Goal: Task Accomplishment & Management: Complete application form

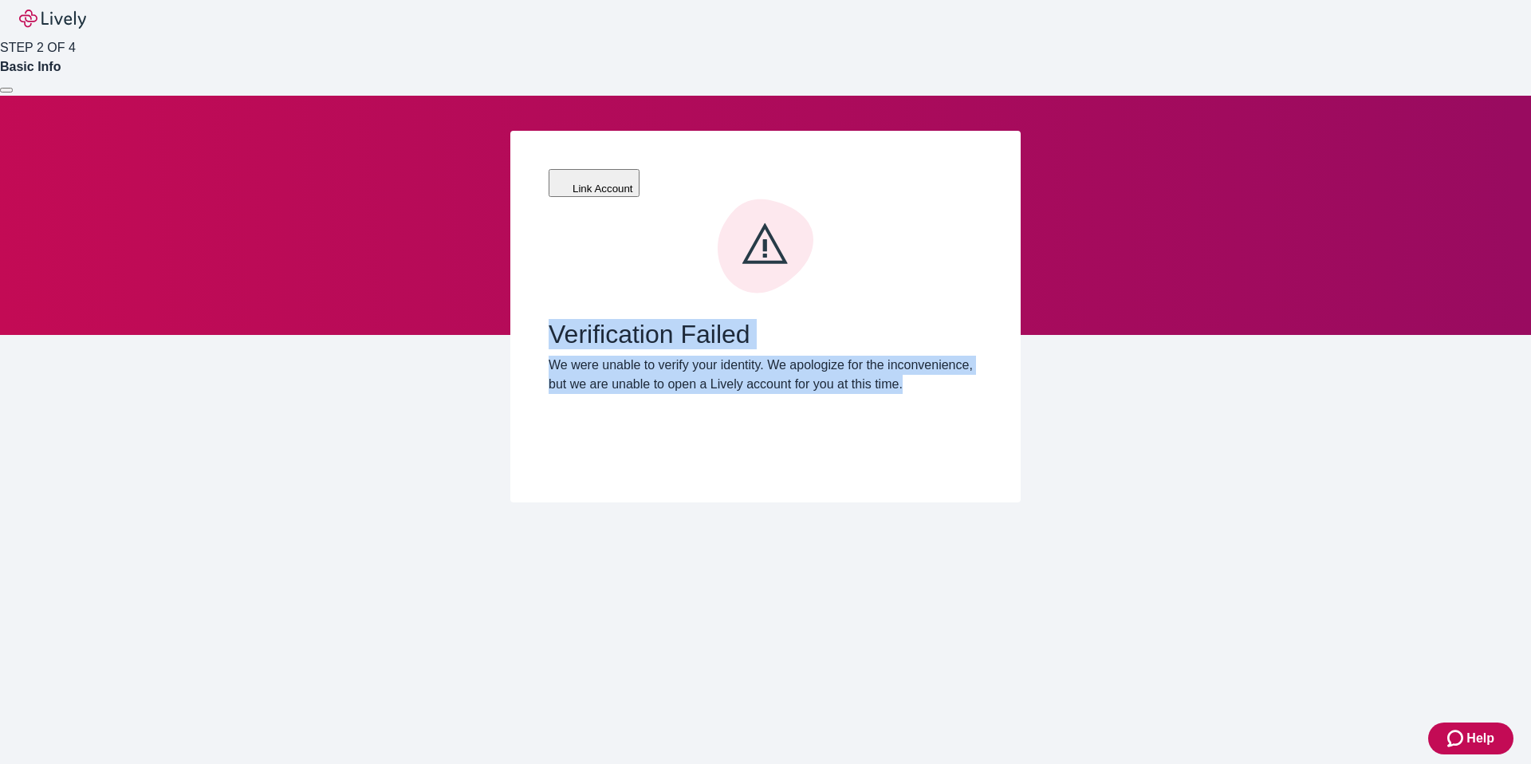
drag, startPoint x: 718, startPoint y: 369, endPoint x: 535, endPoint y: 274, distance: 205.9
click at [533, 275] on div "Link Account Verification Failed We were unable to verify your identity. We apo…" at bounding box center [765, 317] width 510 height 372
click at [535, 274] on div "Link Account Verification Failed We were unable to verify your identity. We apo…" at bounding box center [765, 317] width 510 height 372
drag, startPoint x: 550, startPoint y: 276, endPoint x: 593, endPoint y: 353, distance: 88.2
click at [593, 353] on div "Verification Failed We were unable to verify your identity. We apologize for th…" at bounding box center [766, 356] width 434 height 75
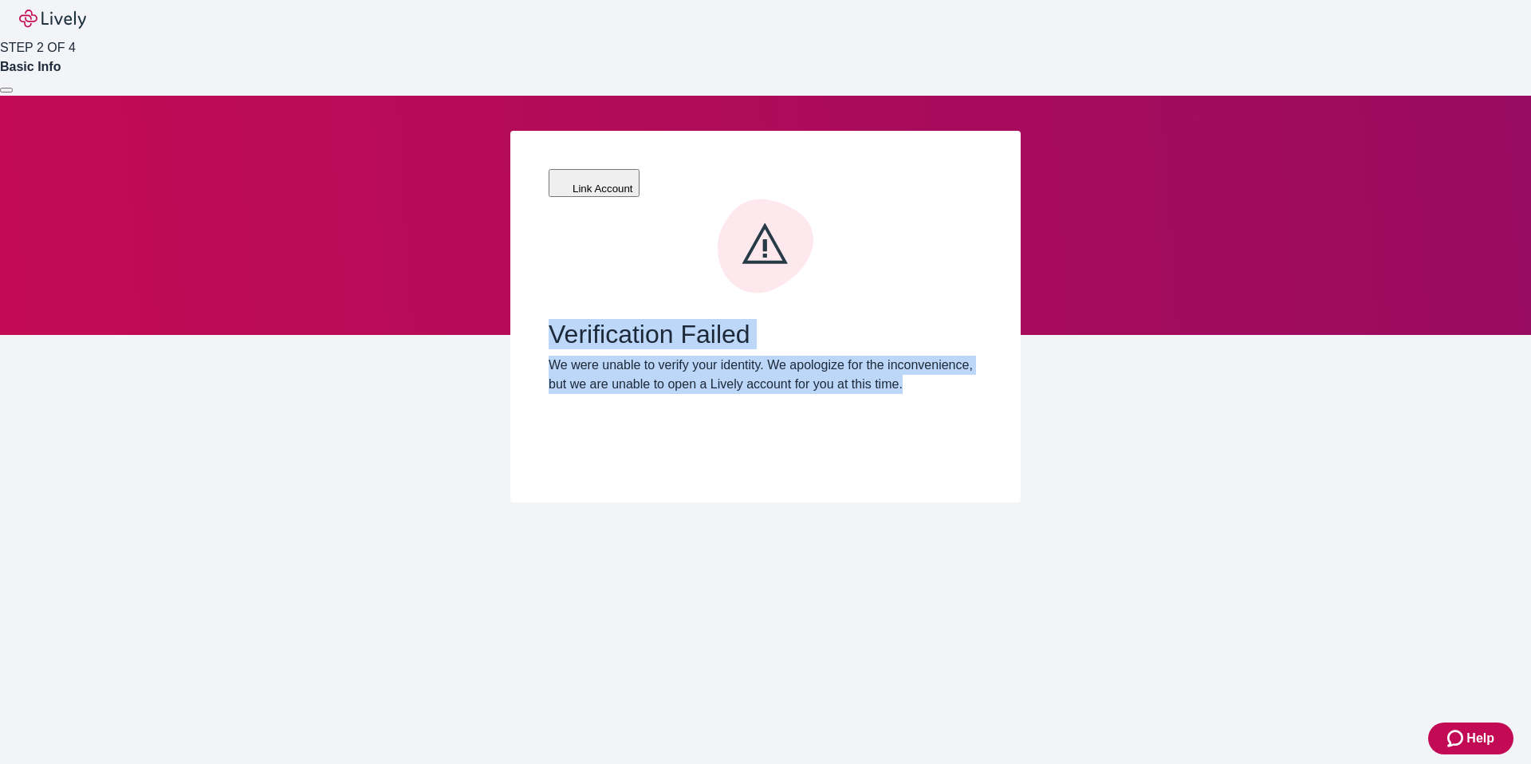
click at [593, 356] on p "We were unable to verify your identity. We apologize for the inconvenience, but…" at bounding box center [766, 375] width 434 height 38
drag, startPoint x: 614, startPoint y: 358, endPoint x: 555, endPoint y: 282, distance: 96.7
click at [555, 319] on div "Verification Failed We were unable to verify your identity. We apologize for th…" at bounding box center [766, 356] width 434 height 75
click at [555, 319] on span "Verification Failed" at bounding box center [766, 334] width 434 height 30
drag, startPoint x: 550, startPoint y: 277, endPoint x: 612, endPoint y: 368, distance: 110.2
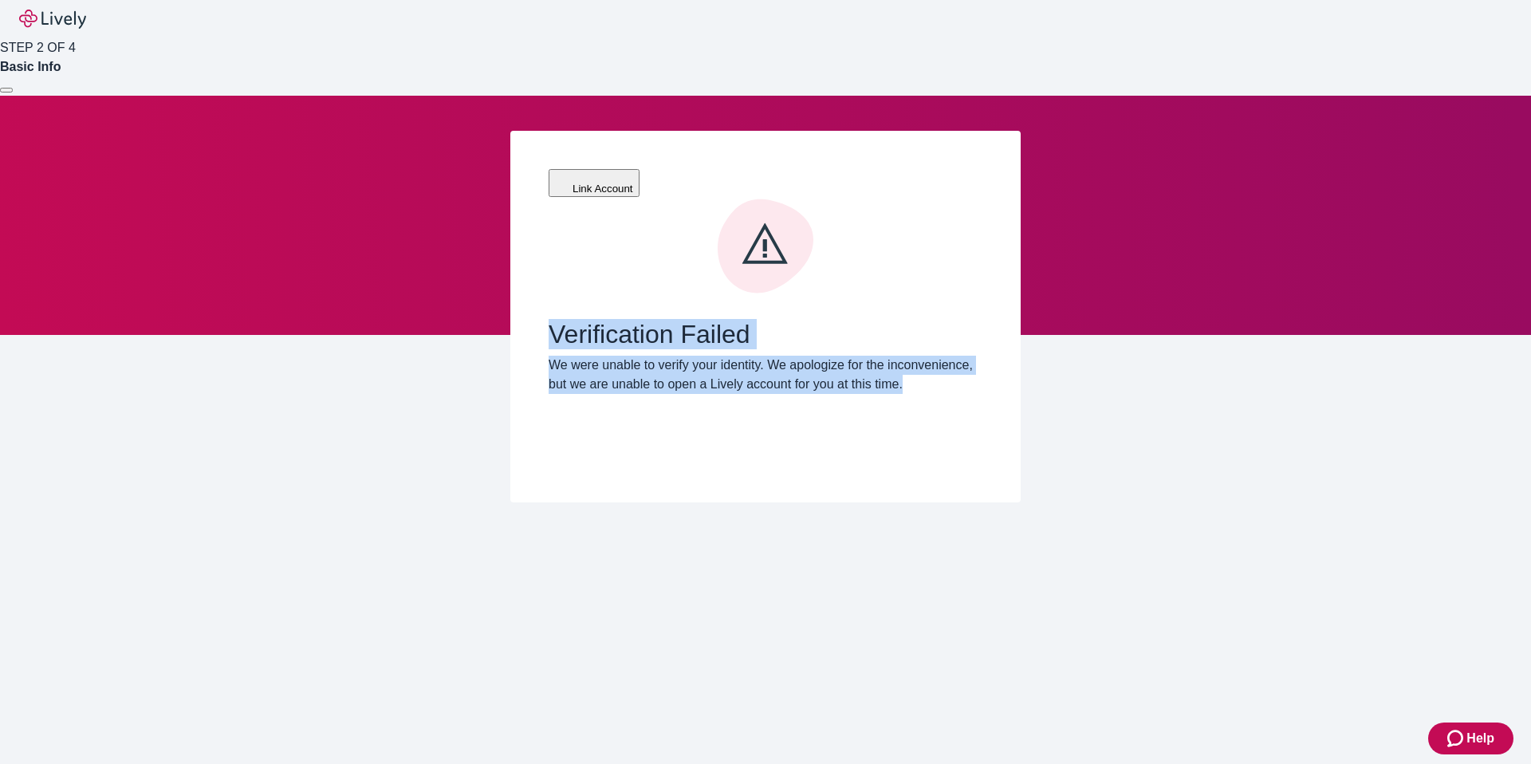
click at [612, 368] on div "Verification Failed We were unable to verify your identity. We apologize for th…" at bounding box center [766, 331] width 434 height 266
drag, startPoint x: 606, startPoint y: 359, endPoint x: 548, endPoint y: 269, distance: 107.3
click at [538, 274] on div "Link Account Verification Failed We were unable to verify your identity. We apo…" at bounding box center [765, 317] width 510 height 372
click at [549, 319] on span "Verification Failed" at bounding box center [766, 334] width 434 height 30
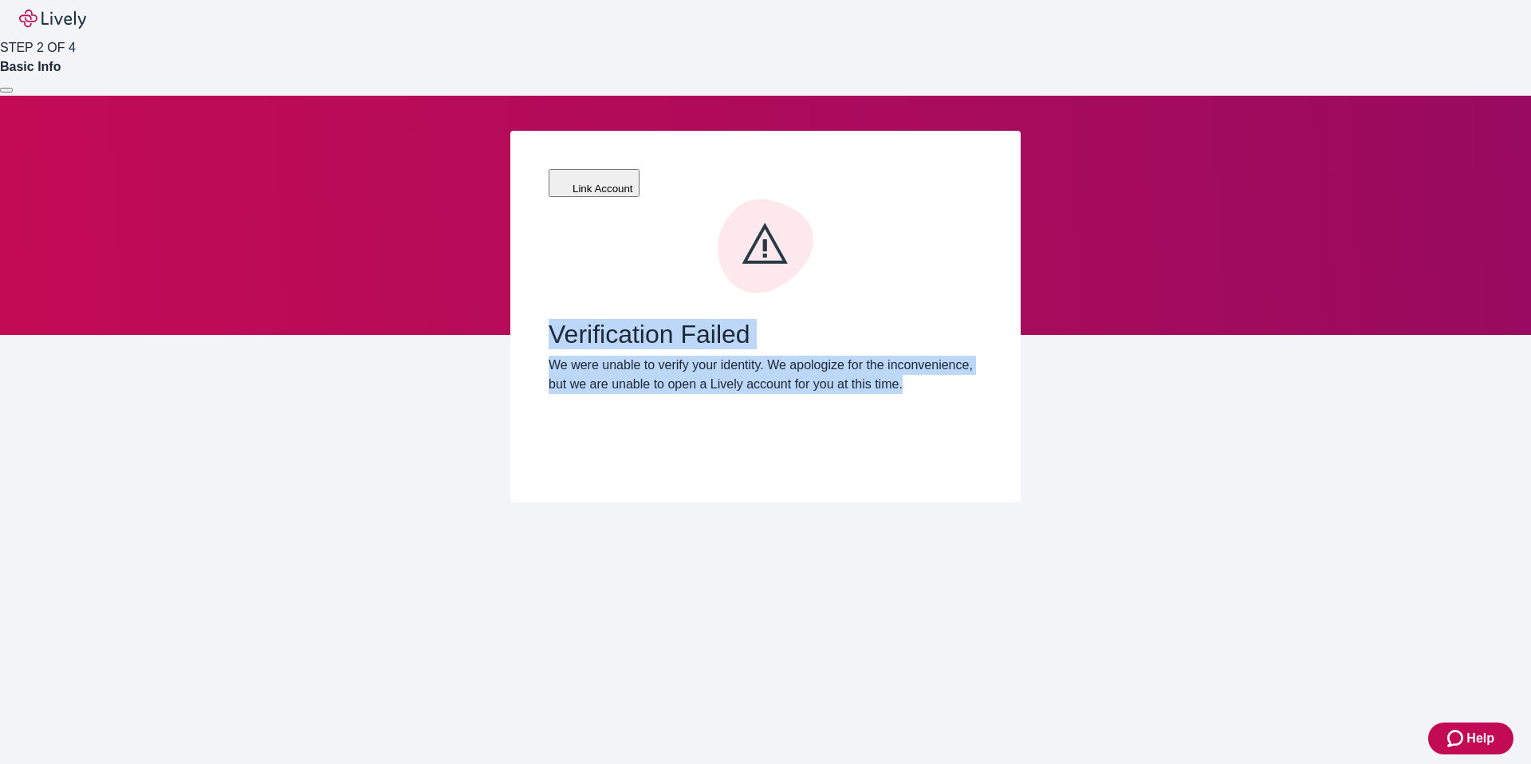
drag, startPoint x: 553, startPoint y: 280, endPoint x: 598, endPoint y: 356, distance: 88.4
click at [598, 356] on div "Verification Failed We were unable to verify your identity. We apologize for th…" at bounding box center [766, 356] width 434 height 75
click at [598, 356] on p "We were unable to verify your identity. We apologize for the inconvenience, but…" at bounding box center [766, 375] width 434 height 38
drag, startPoint x: 598, startPoint y: 356, endPoint x: 548, endPoint y: 269, distance: 100.4
click at [549, 319] on div "Verification Failed We were unable to verify your identity. We apologize for th…" at bounding box center [766, 356] width 434 height 75
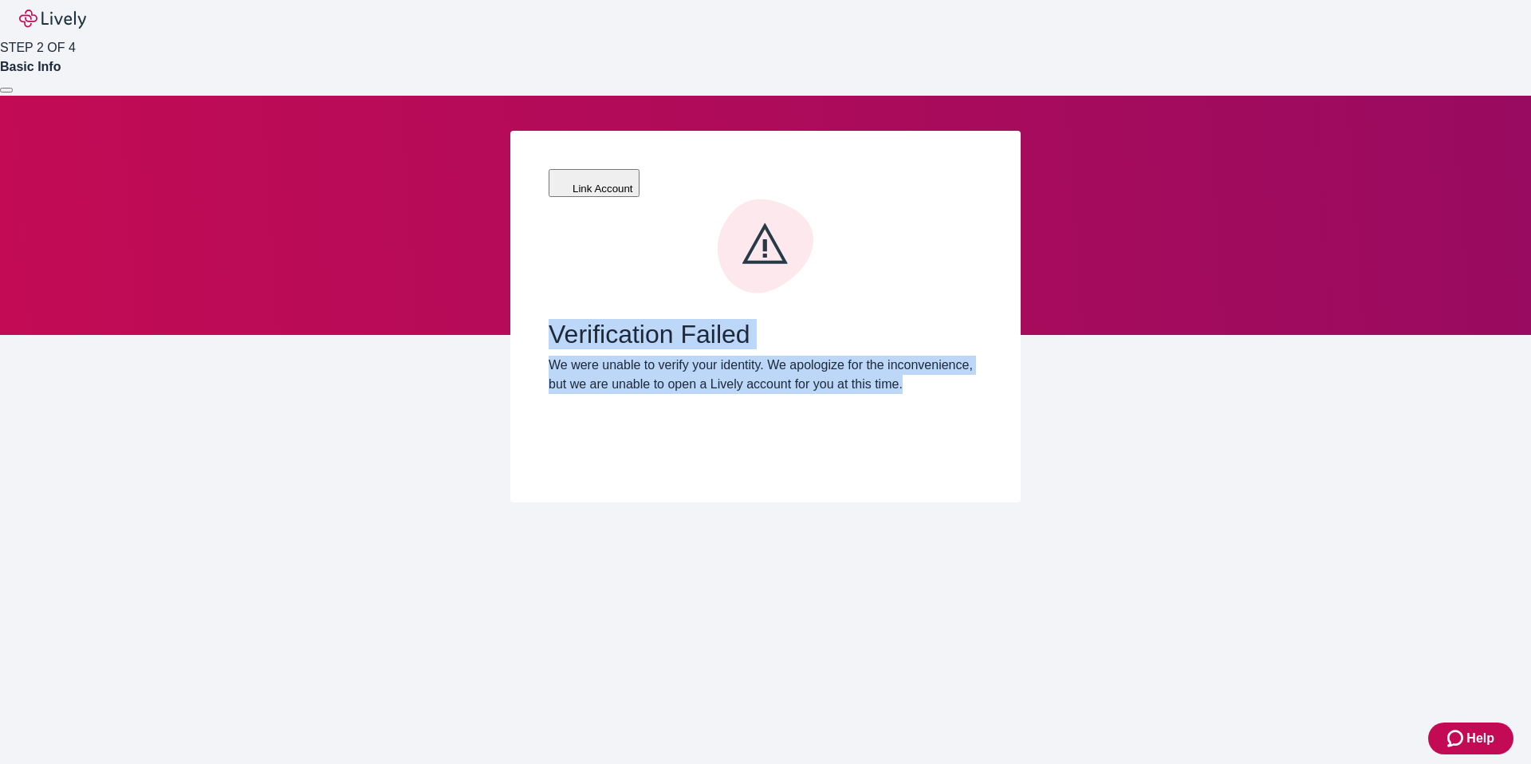
click at [549, 319] on span "Verification Failed" at bounding box center [766, 334] width 434 height 30
drag, startPoint x: 549, startPoint y: 269, endPoint x: 611, endPoint y: 376, distance: 124.4
click at [611, 376] on div "Verification Failed We were unable to verify your identity. We apologize for th…" at bounding box center [766, 331] width 434 height 266
drag, startPoint x: 611, startPoint y: 375, endPoint x: 625, endPoint y: 367, distance: 15.7
click at [616, 370] on div "Verification Failed We were unable to verify your identity. We apologize for th…" at bounding box center [766, 331] width 434 height 266
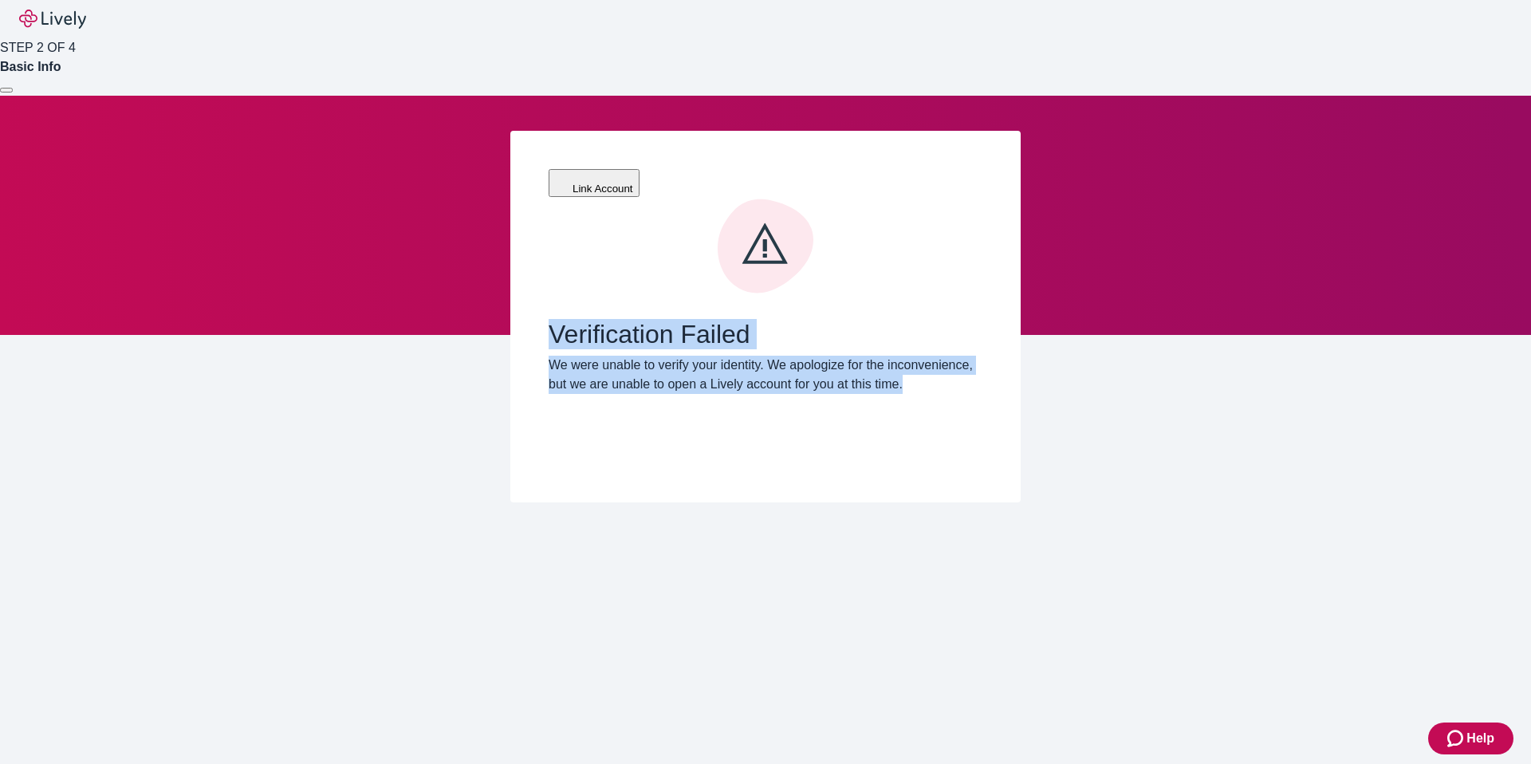
drag, startPoint x: 625, startPoint y: 367, endPoint x: 554, endPoint y: 262, distance: 126.3
click at [554, 262] on div "Verification Failed We were unable to verify your identity. We apologize for th…" at bounding box center [766, 331] width 434 height 266
click at [554, 319] on span "Verification Failed" at bounding box center [766, 334] width 434 height 30
drag, startPoint x: 553, startPoint y: 276, endPoint x: 602, endPoint y: 368, distance: 104.2
click at [602, 368] on div "Verification Failed We were unable to verify your identity. We apologize for th…" at bounding box center [766, 331] width 434 height 266
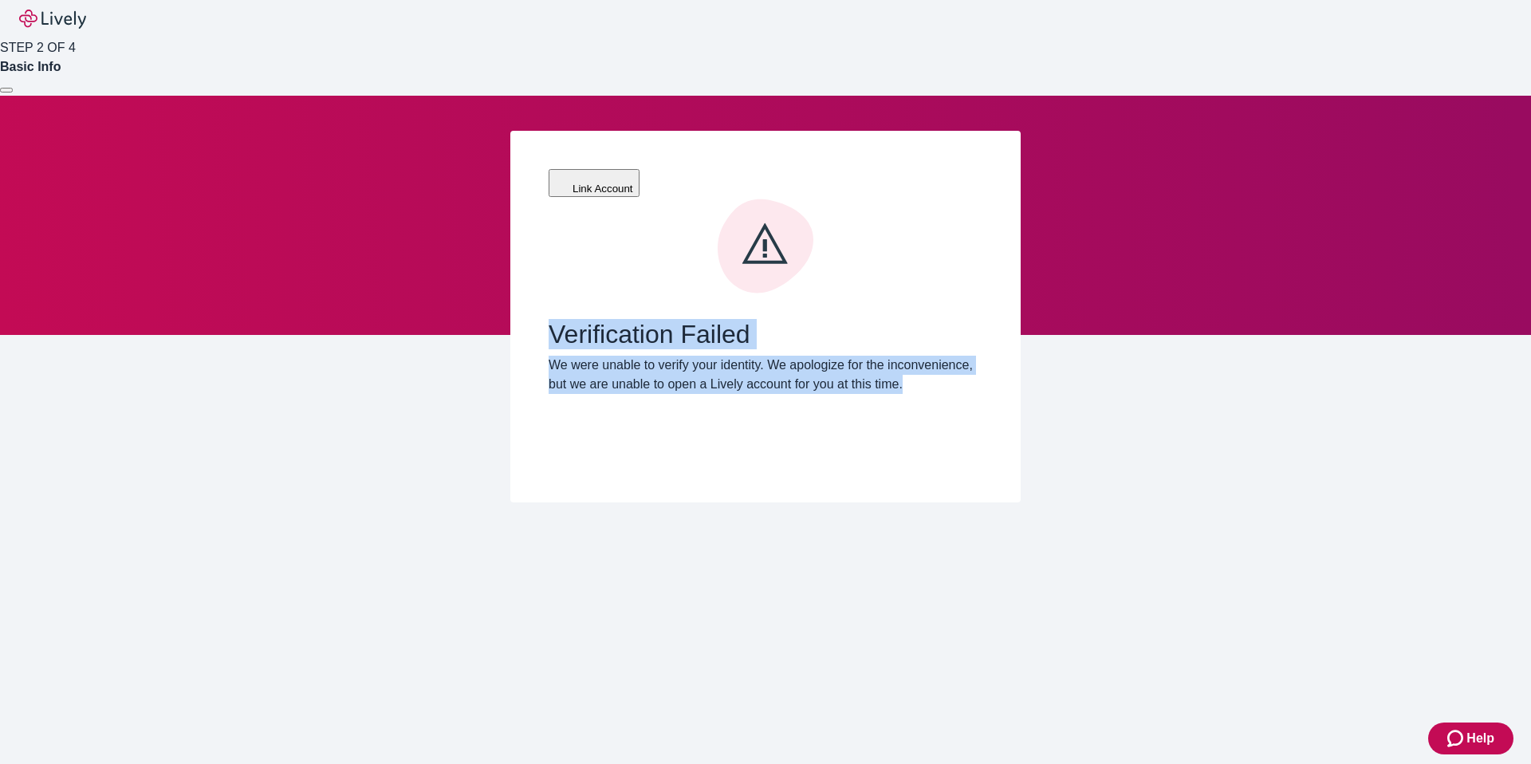
drag, startPoint x: 602, startPoint y: 368, endPoint x: 626, endPoint y: 365, distance: 24.1
click at [607, 365] on div "Verification Failed We were unable to verify your identity. We apologize for th…" at bounding box center [766, 331] width 434 height 266
drag, startPoint x: 626, startPoint y: 365, endPoint x: 553, endPoint y: 270, distance: 119.3
click at [553, 319] on div "Verification Failed We were unable to verify your identity. We apologize for th…" at bounding box center [766, 356] width 434 height 75
click at [553, 319] on span "Verification Failed" at bounding box center [766, 334] width 434 height 30
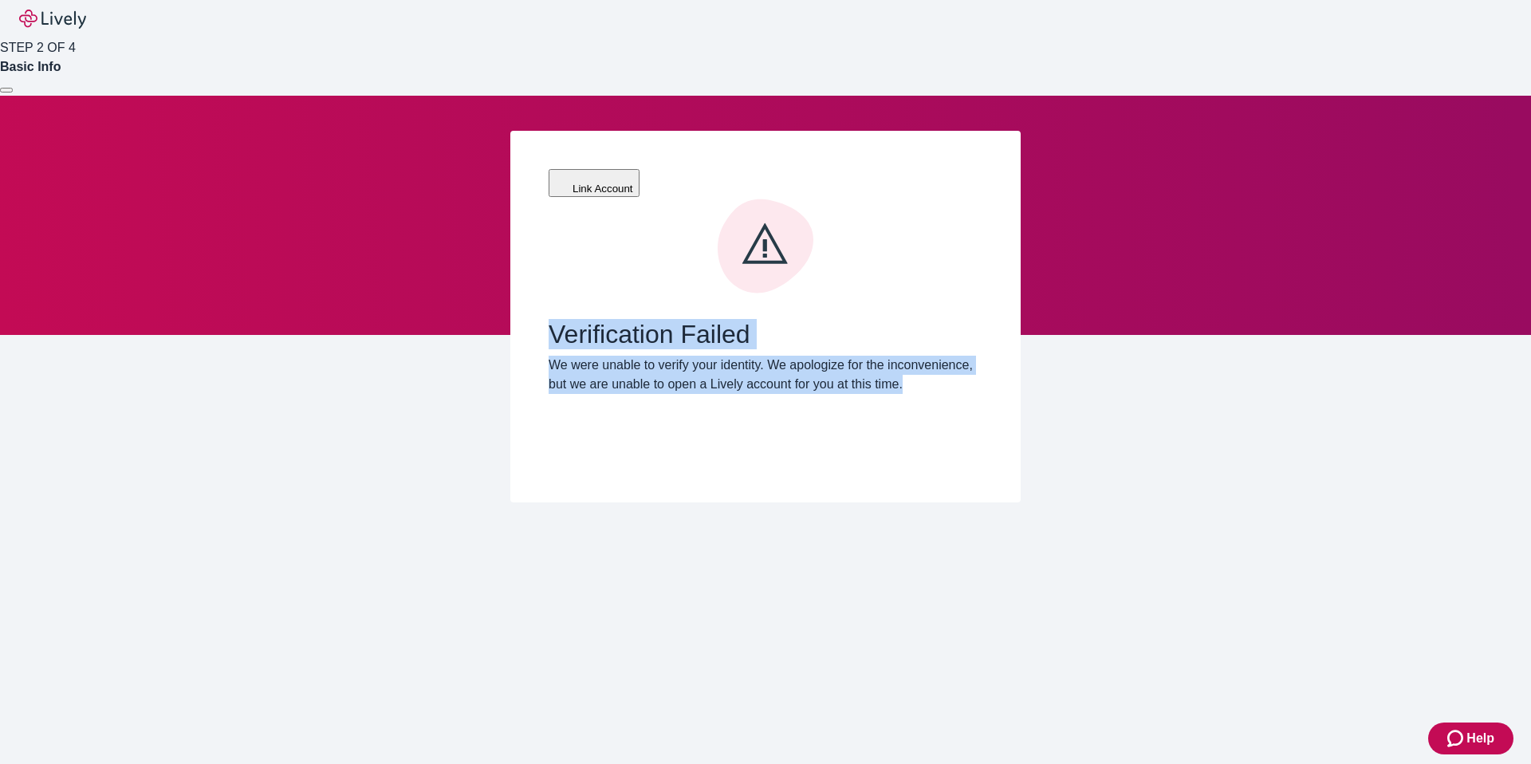
drag, startPoint x: 553, startPoint y: 281, endPoint x: 613, endPoint y: 372, distance: 108.8
click at [613, 372] on div "Verification Failed We were unable to verify your identity. We apologize for th…" at bounding box center [766, 331] width 434 height 266
drag, startPoint x: 613, startPoint y: 372, endPoint x: 638, endPoint y: 367, distance: 26.0
click at [632, 368] on div "Verification Failed We were unable to verify your identity. We apologize for th…" at bounding box center [766, 331] width 434 height 266
drag, startPoint x: 638, startPoint y: 367, endPoint x: 550, endPoint y: 274, distance: 128.1
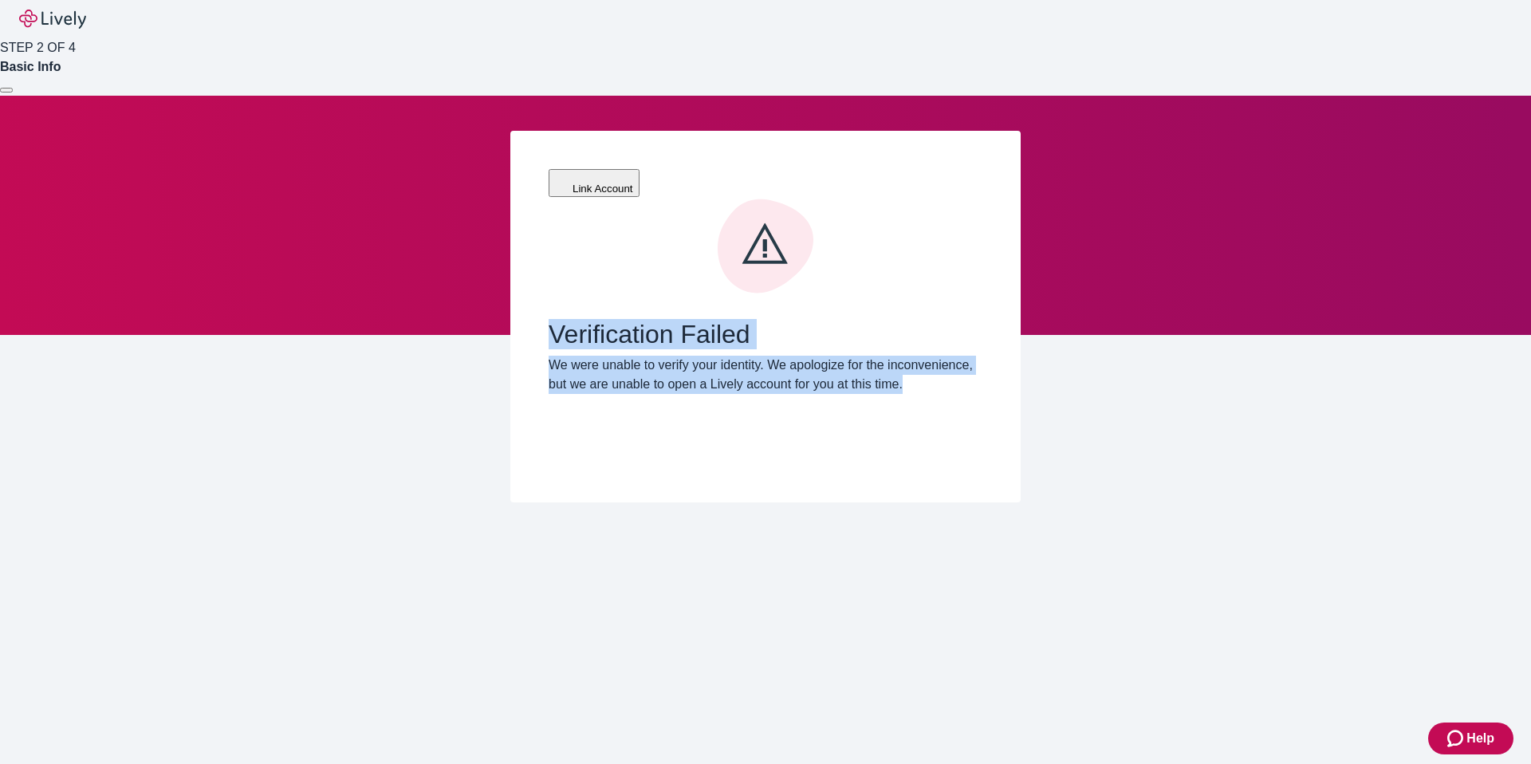
click at [550, 274] on div "Verification Failed We were unable to verify your identity. We apologize for th…" at bounding box center [766, 331] width 434 height 266
click at [550, 319] on span "Verification Failed" at bounding box center [766, 334] width 434 height 30
drag, startPoint x: 550, startPoint y: 278, endPoint x: 600, endPoint y: 353, distance: 89.8
click at [600, 353] on div "Verification Failed We were unable to verify your identity. We apologize for th…" at bounding box center [766, 356] width 434 height 75
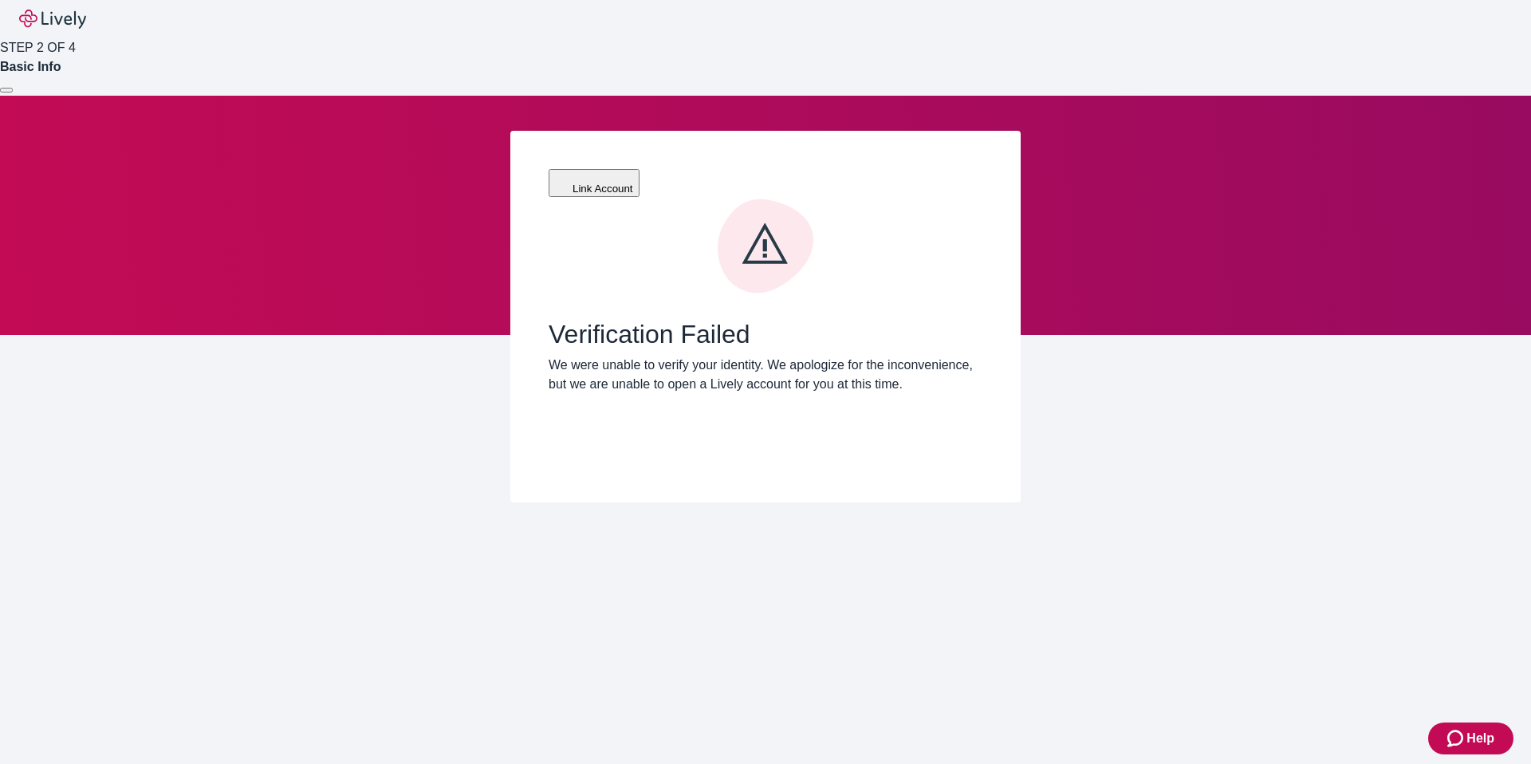
drag, startPoint x: 600, startPoint y: 353, endPoint x: 626, endPoint y: 361, distance: 27.5
click at [612, 356] on p "We were unable to verify your identity. We apologize for the inconvenience, but…" at bounding box center [766, 375] width 434 height 38
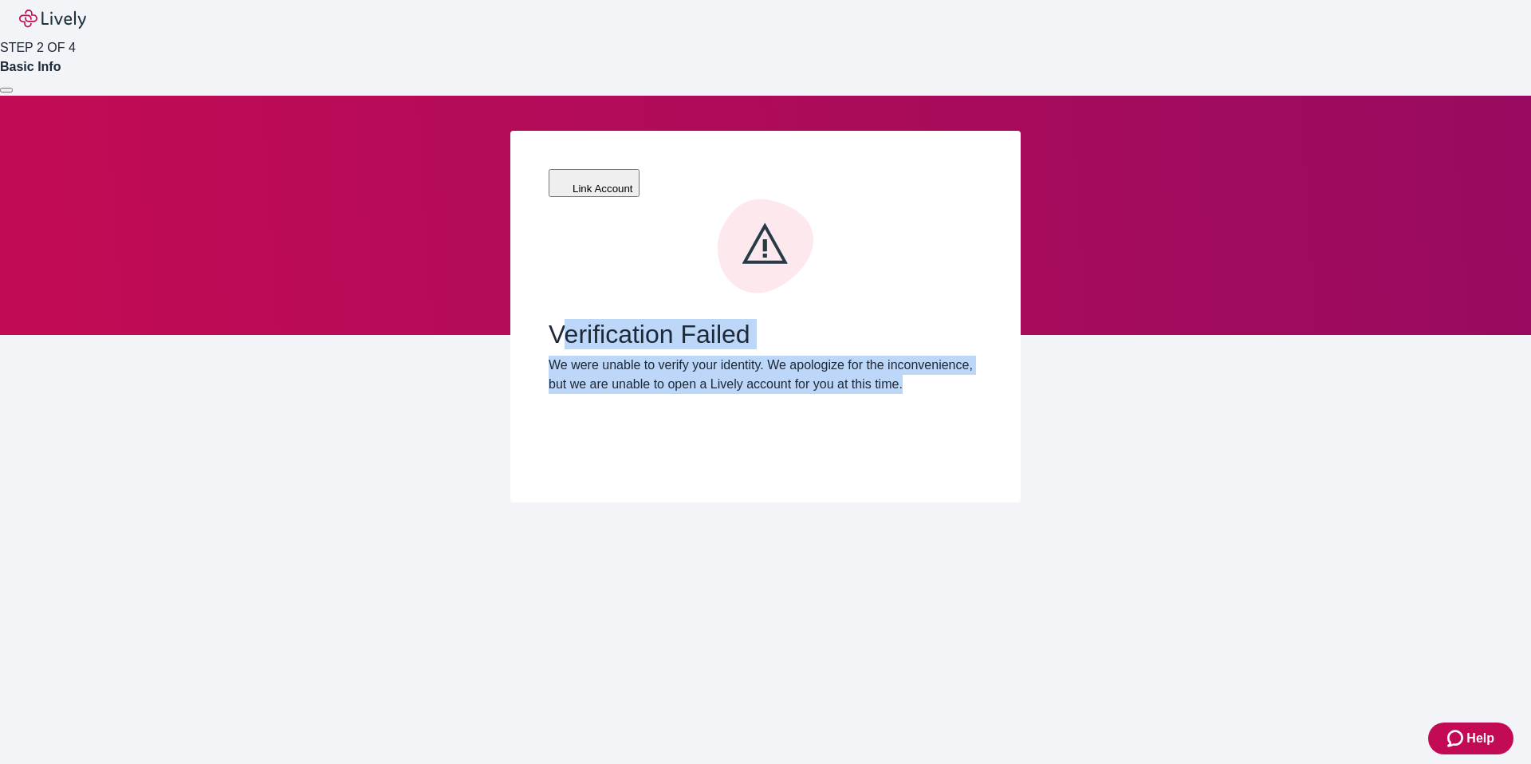
drag, startPoint x: 626, startPoint y: 361, endPoint x: 557, endPoint y: 266, distance: 117.6
click at [557, 319] on div "Verification Failed We were unable to verify your identity. We apologize for th…" at bounding box center [766, 356] width 434 height 75
click at [557, 319] on span "Verification Failed" at bounding box center [766, 334] width 434 height 30
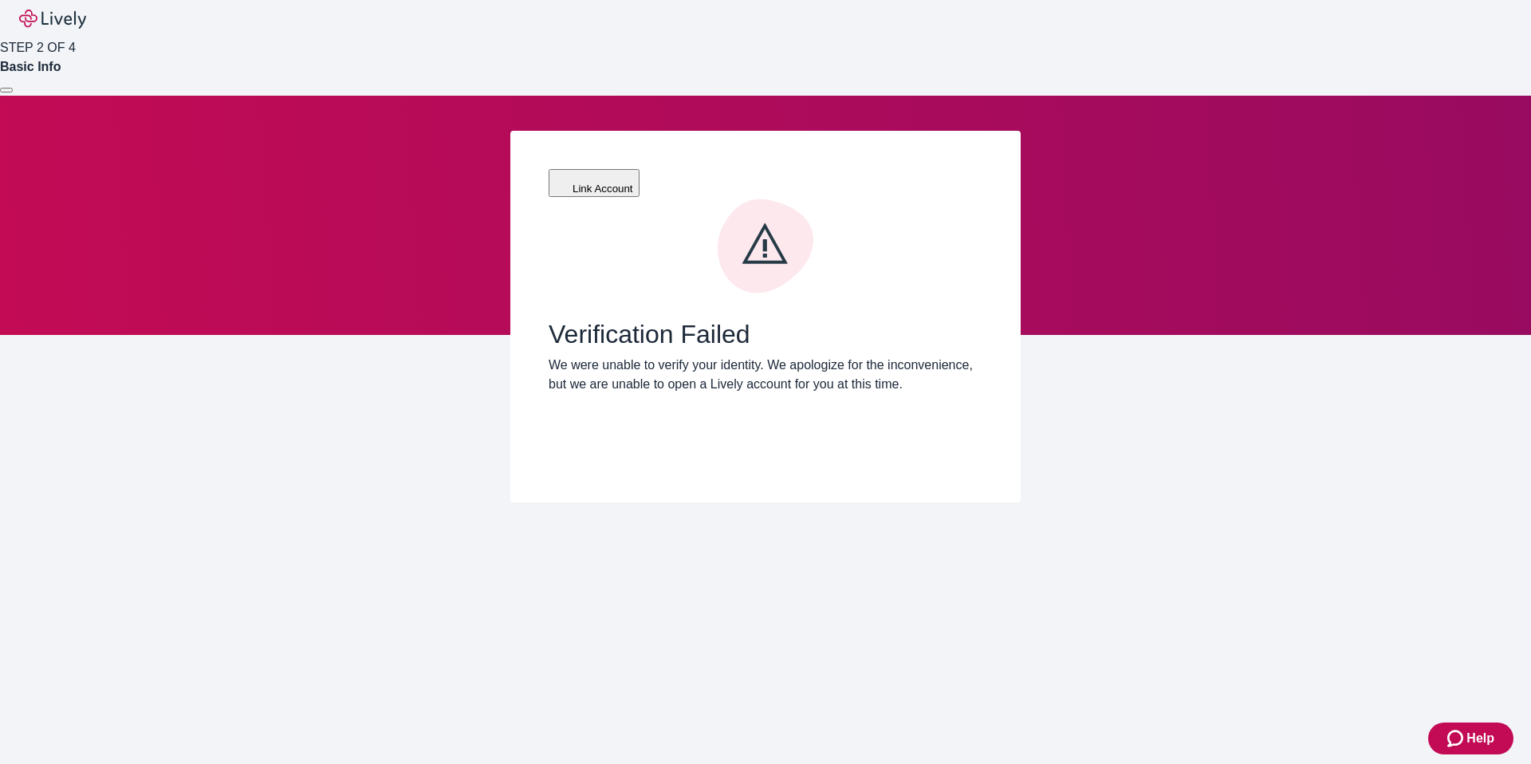
click at [558, 319] on span "Verification Failed" at bounding box center [766, 334] width 434 height 30
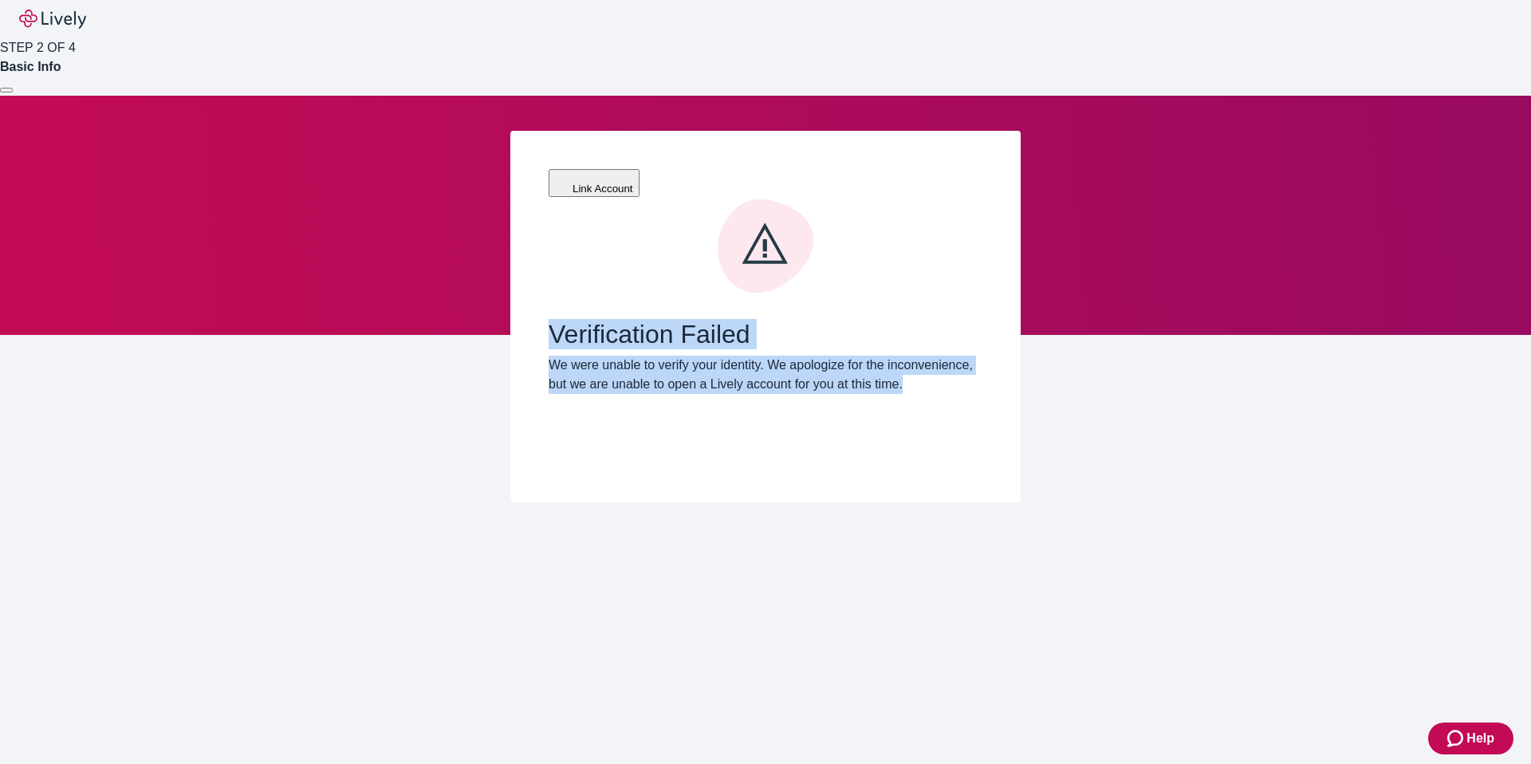
drag, startPoint x: 553, startPoint y: 279, endPoint x: 600, endPoint y: 357, distance: 90.6
click at [600, 357] on div "Verification Failed We were unable to verify your identity. We apologize for th…" at bounding box center [766, 356] width 434 height 75
click at [600, 357] on p "We were unable to verify your identity. We apologize for the inconvenience, but…" at bounding box center [766, 375] width 434 height 38
drag, startPoint x: 617, startPoint y: 358, endPoint x: 546, endPoint y: 273, distance: 111.0
click at [546, 273] on div "Link Account Verification Failed We were unable to verify your identity. We apo…" at bounding box center [765, 317] width 510 height 372
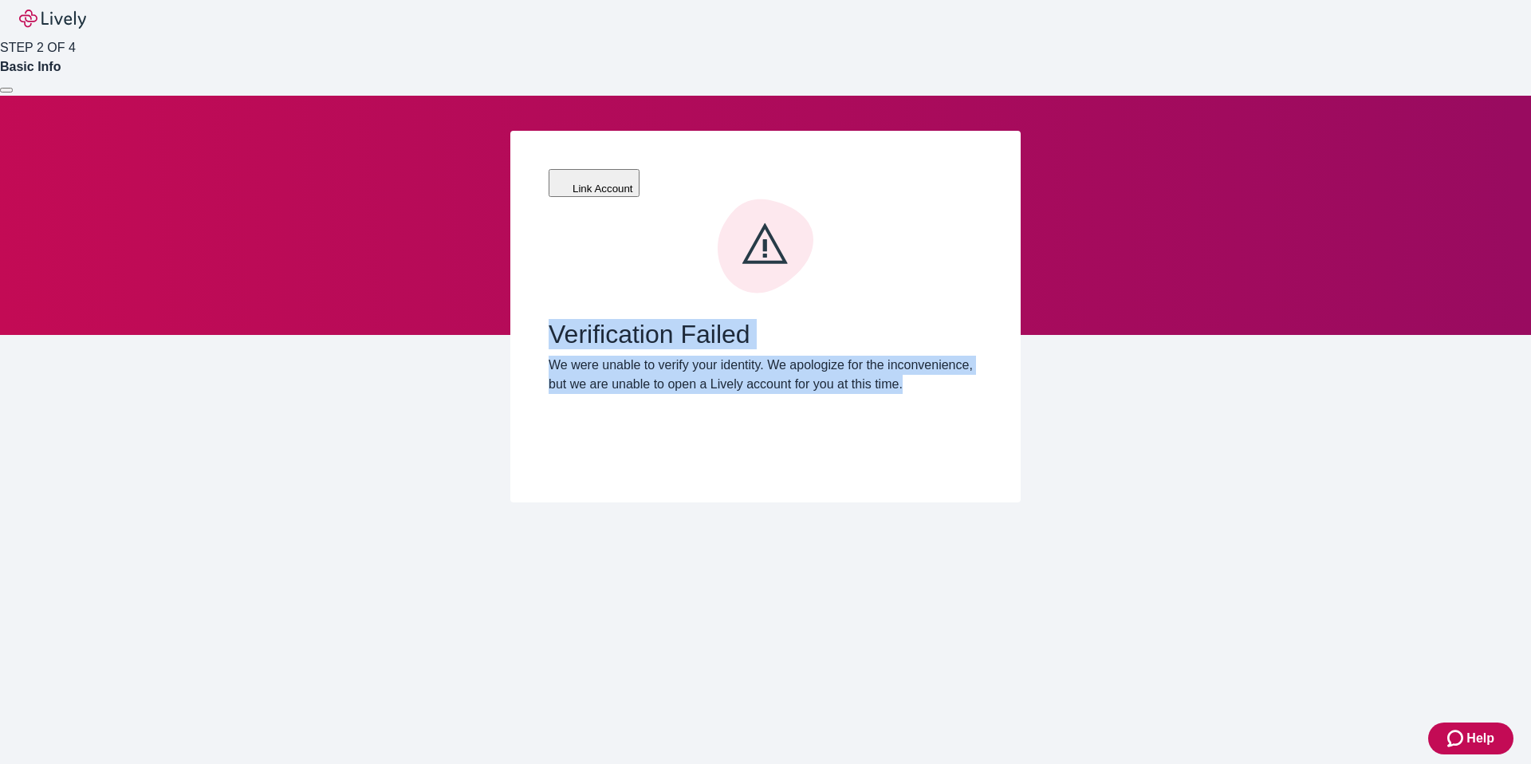
click at [546, 273] on div "Link Account Verification Failed We were unable to verify your identity. We apo…" at bounding box center [765, 317] width 510 height 372
drag, startPoint x: 552, startPoint y: 276, endPoint x: 603, endPoint y: 375, distance: 111.3
click at [603, 375] on div "Verification Failed We were unable to verify your identity. We apologize for th…" at bounding box center [766, 331] width 434 height 266
drag, startPoint x: 603, startPoint y: 375, endPoint x: 618, endPoint y: 373, distance: 15.3
click at [609, 373] on div "Verification Failed We were unable to verify your identity. We apologize for th…" at bounding box center [766, 331] width 434 height 266
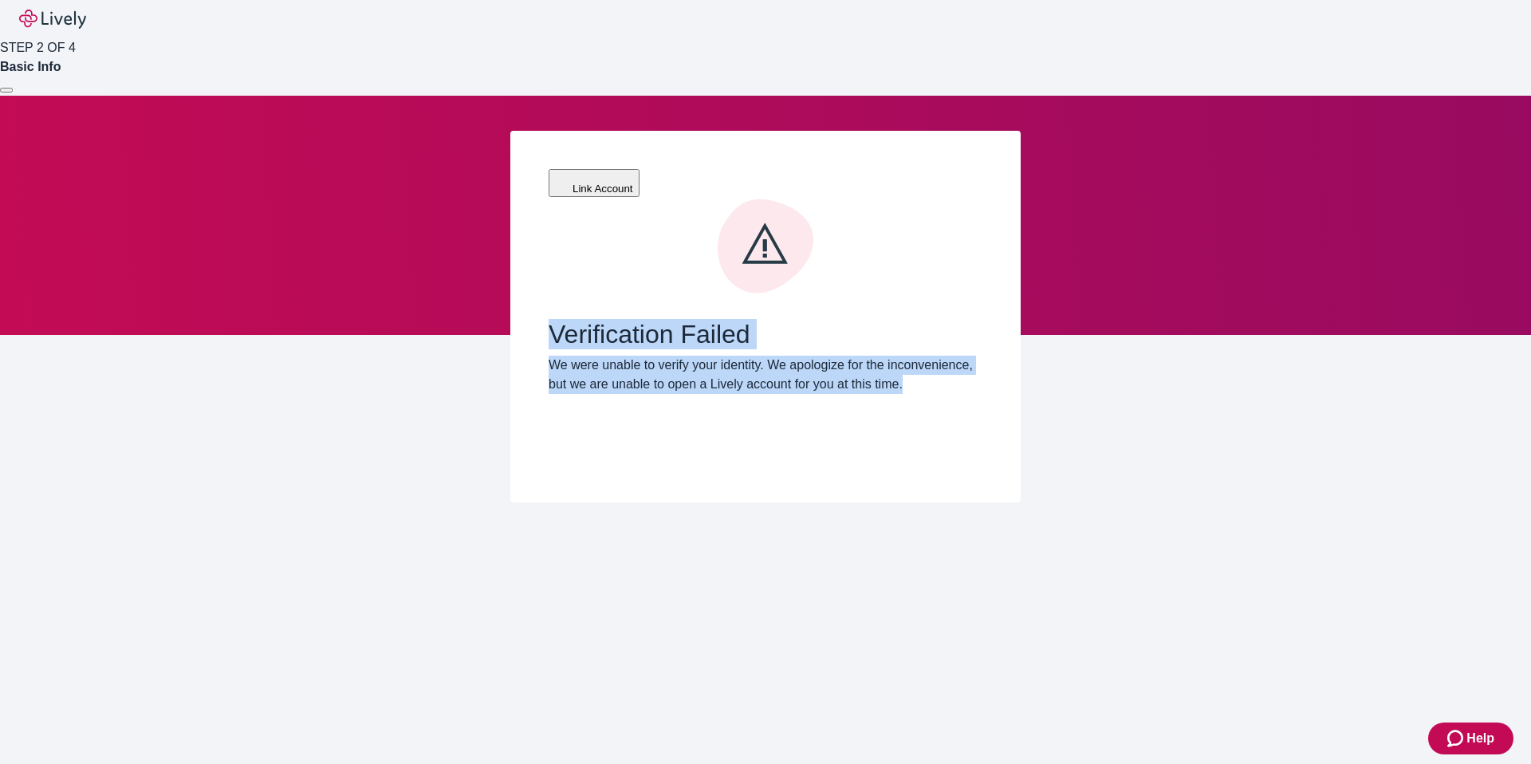
drag, startPoint x: 618, startPoint y: 373, endPoint x: 550, endPoint y: 281, distance: 114.1
click at [550, 281] on div "Verification Failed We were unable to verify your identity. We apologize for th…" at bounding box center [766, 331] width 434 height 266
click at [550, 319] on span "Verification Failed" at bounding box center [766, 334] width 434 height 30
drag, startPoint x: 553, startPoint y: 276, endPoint x: 604, endPoint y: 358, distance: 96.7
click at [604, 358] on div "Verification Failed We were unable to verify your identity. We apologize for th…" at bounding box center [766, 356] width 434 height 75
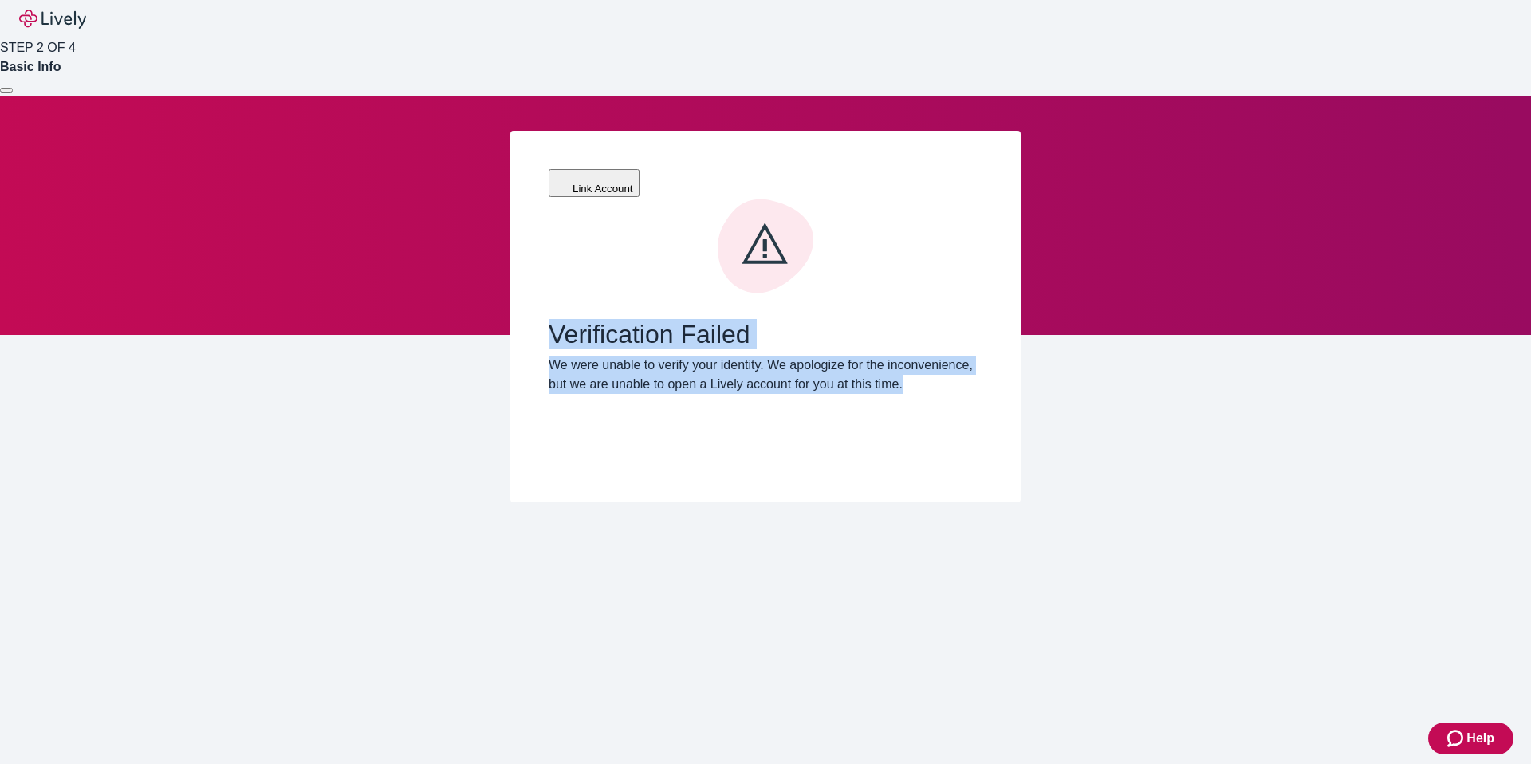
drag, startPoint x: 604, startPoint y: 358, endPoint x: 637, endPoint y: 365, distance: 34.1
click at [633, 364] on p "We were unable to verify your identity. We apologize for the inconvenience, but…" at bounding box center [766, 375] width 434 height 38
drag, startPoint x: 637, startPoint y: 365, endPoint x: 550, endPoint y: 274, distance: 125.8
click at [550, 319] on div "Verification Failed We were unable to verify your identity. We apologize for th…" at bounding box center [766, 356] width 434 height 75
click at [550, 319] on span "Verification Failed" at bounding box center [766, 334] width 434 height 30
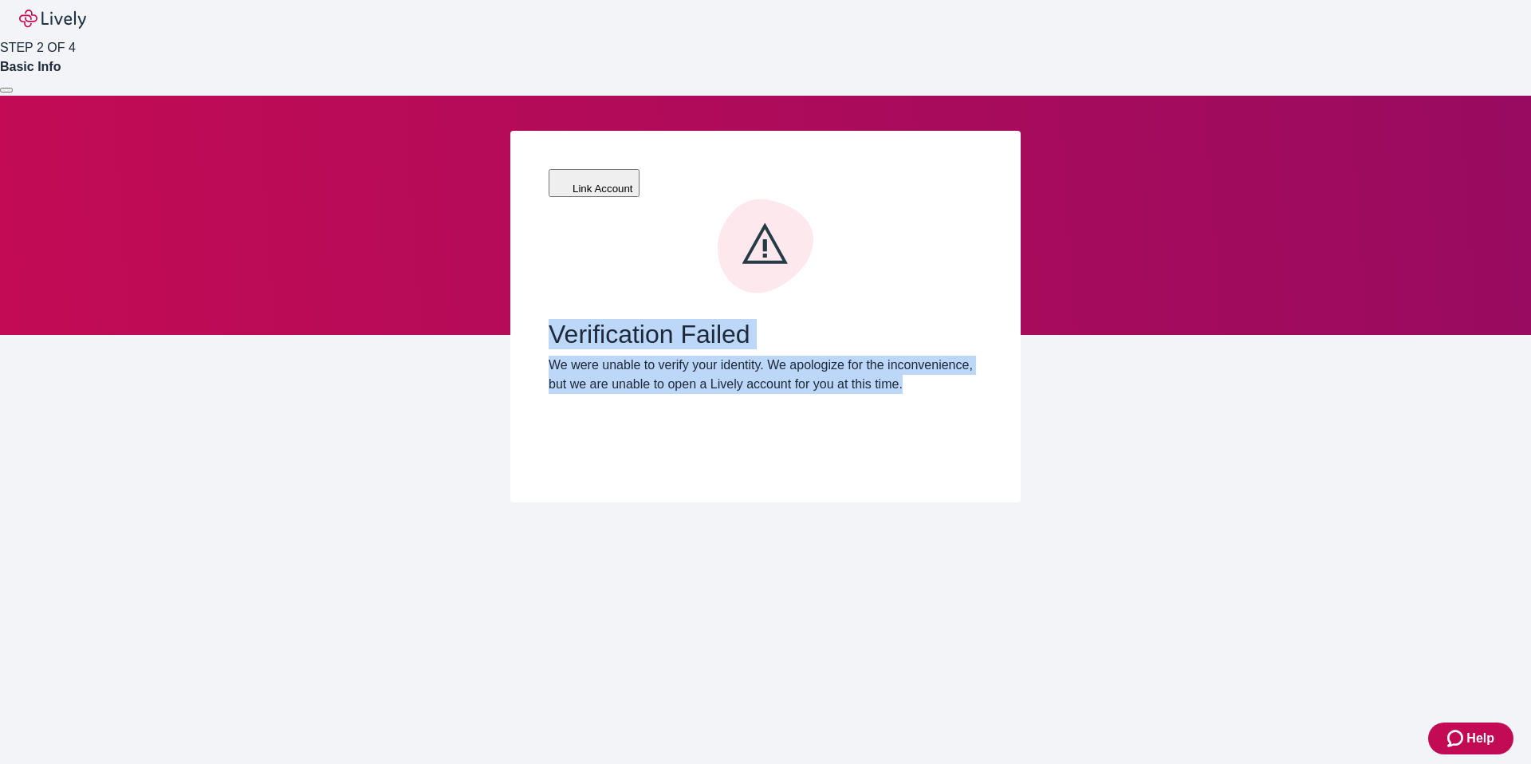
drag, startPoint x: 549, startPoint y: 275, endPoint x: 609, endPoint y: 361, distance: 104.9
click at [609, 361] on div "Verification Failed We were unable to verify your identity. We apologize for th…" at bounding box center [766, 356] width 434 height 75
click at [609, 361] on p "We were unable to verify your identity. We apologize for the inconvenience, but…" at bounding box center [766, 375] width 434 height 38
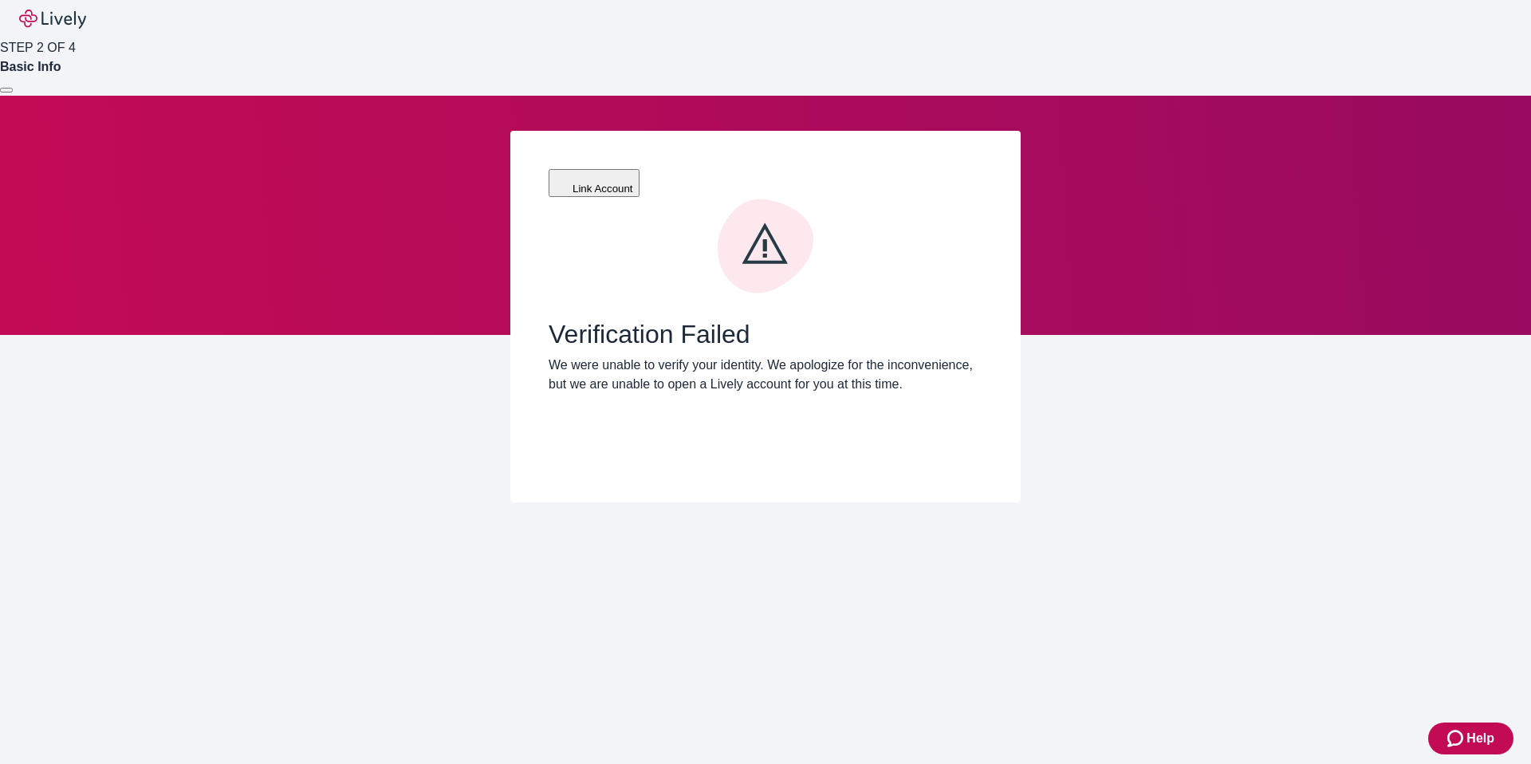
click at [609, 361] on p "We were unable to verify your identity. We apologize for the inconvenience, but…" at bounding box center [766, 375] width 434 height 38
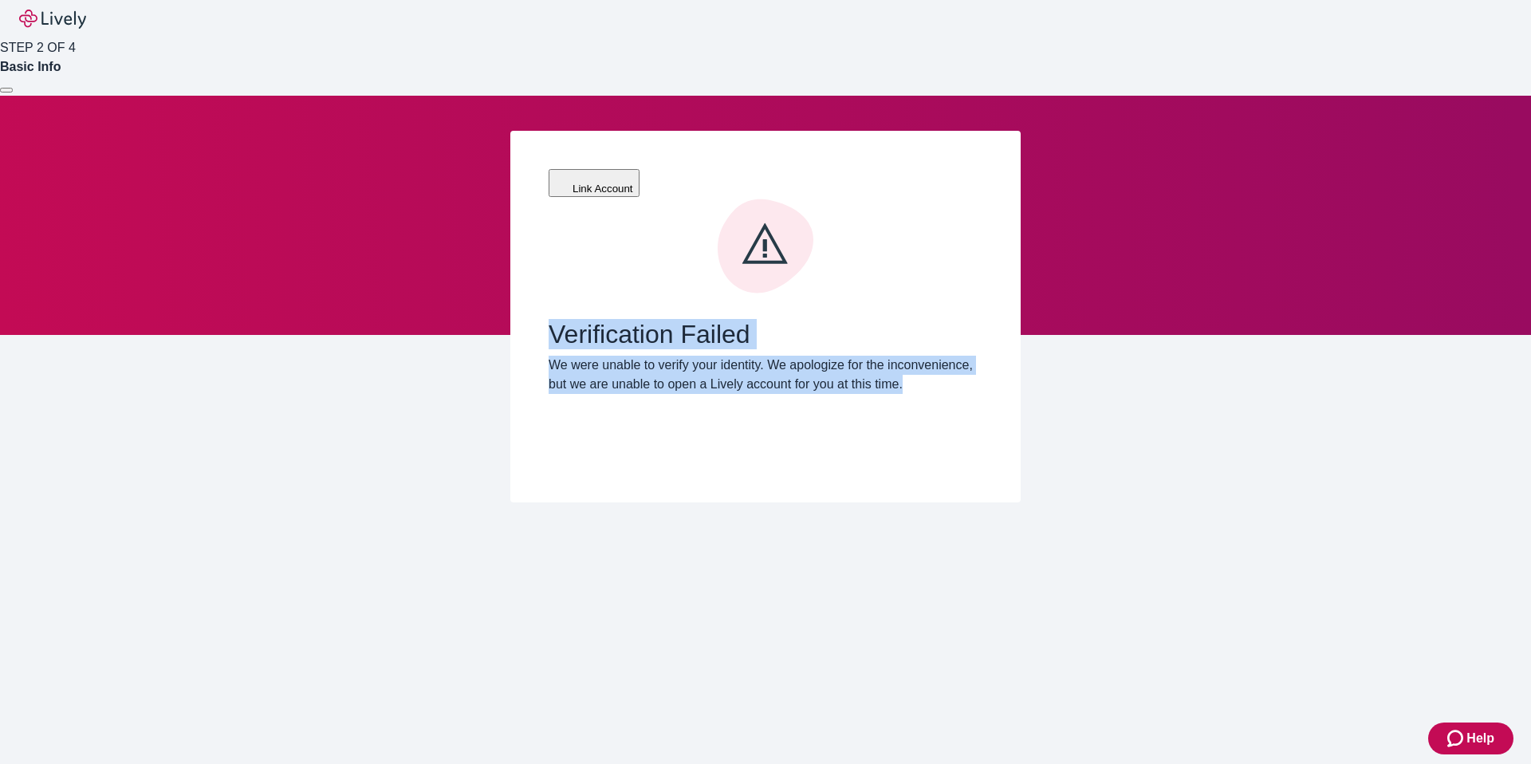
drag, startPoint x: 624, startPoint y: 361, endPoint x: 550, endPoint y: 270, distance: 116.8
click at [550, 319] on div "Verification Failed We were unable to verify your identity. We apologize for th…" at bounding box center [766, 356] width 434 height 75
click at [550, 319] on span "Verification Failed" at bounding box center [766, 334] width 434 height 30
drag, startPoint x: 550, startPoint y: 275, endPoint x: 596, endPoint y: 364, distance: 99.9
click at [596, 364] on div "Verification Failed We were unable to verify your identity. We apologize for th…" at bounding box center [766, 356] width 434 height 75
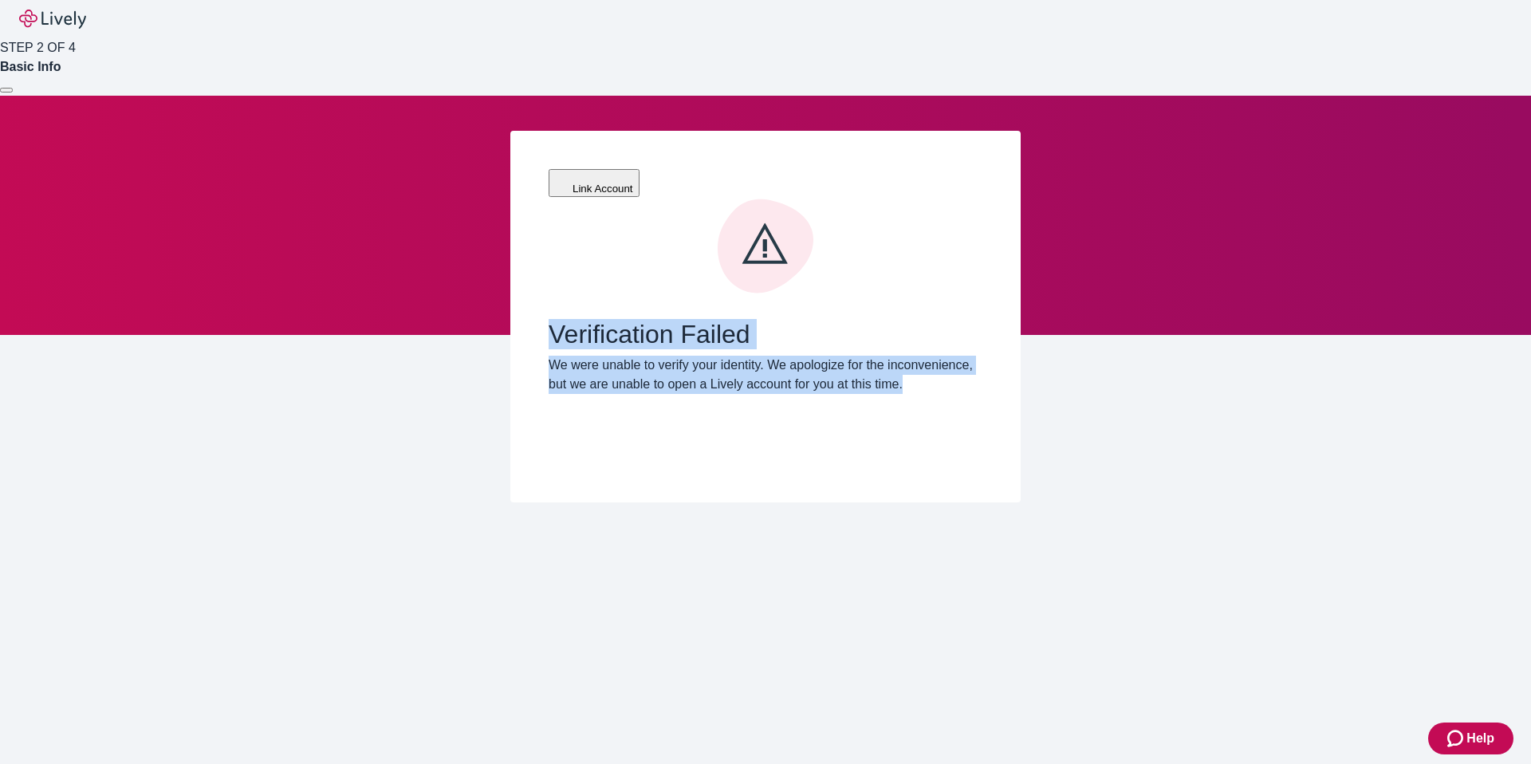
click at [596, 364] on p "We were unable to verify your identity. We apologize for the inconvenience, but…" at bounding box center [766, 375] width 434 height 38
drag
click at [554, 319] on div "Verification Failed We were unable to verify your identity. We apologize for th…" at bounding box center [766, 356] width 434 height 75
click at [554, 319] on span "Verification Failed" at bounding box center [766, 334] width 434 height 30
click at [588, 358] on div "Verification Failed We were unable to verify your identity. We apologize for th…" at bounding box center [766, 356] width 434 height 75
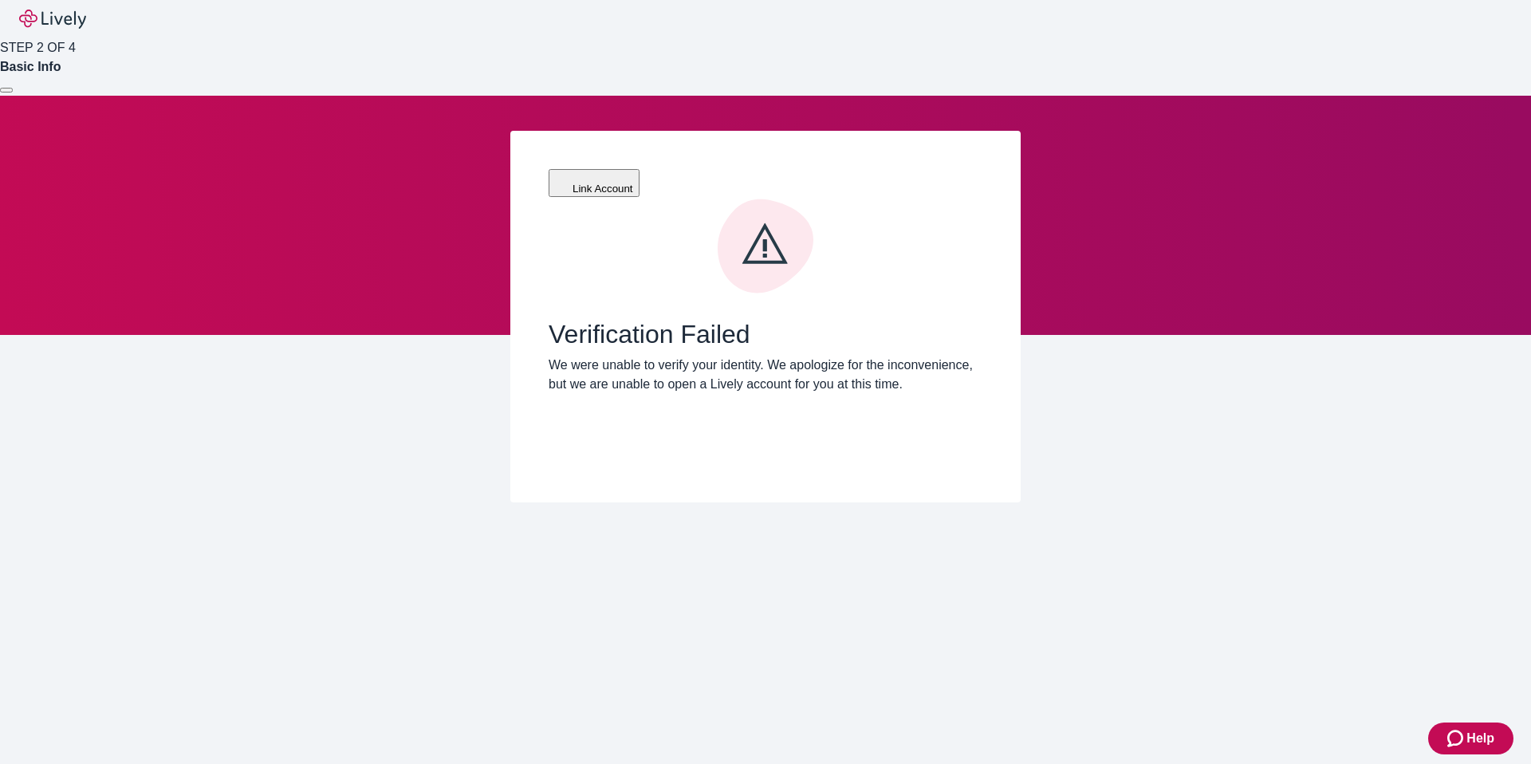
click at [601, 359] on p "We were unable to verify your identity. We apologize for the inconvenience, but…" at bounding box center [766, 375] width 434 height 38
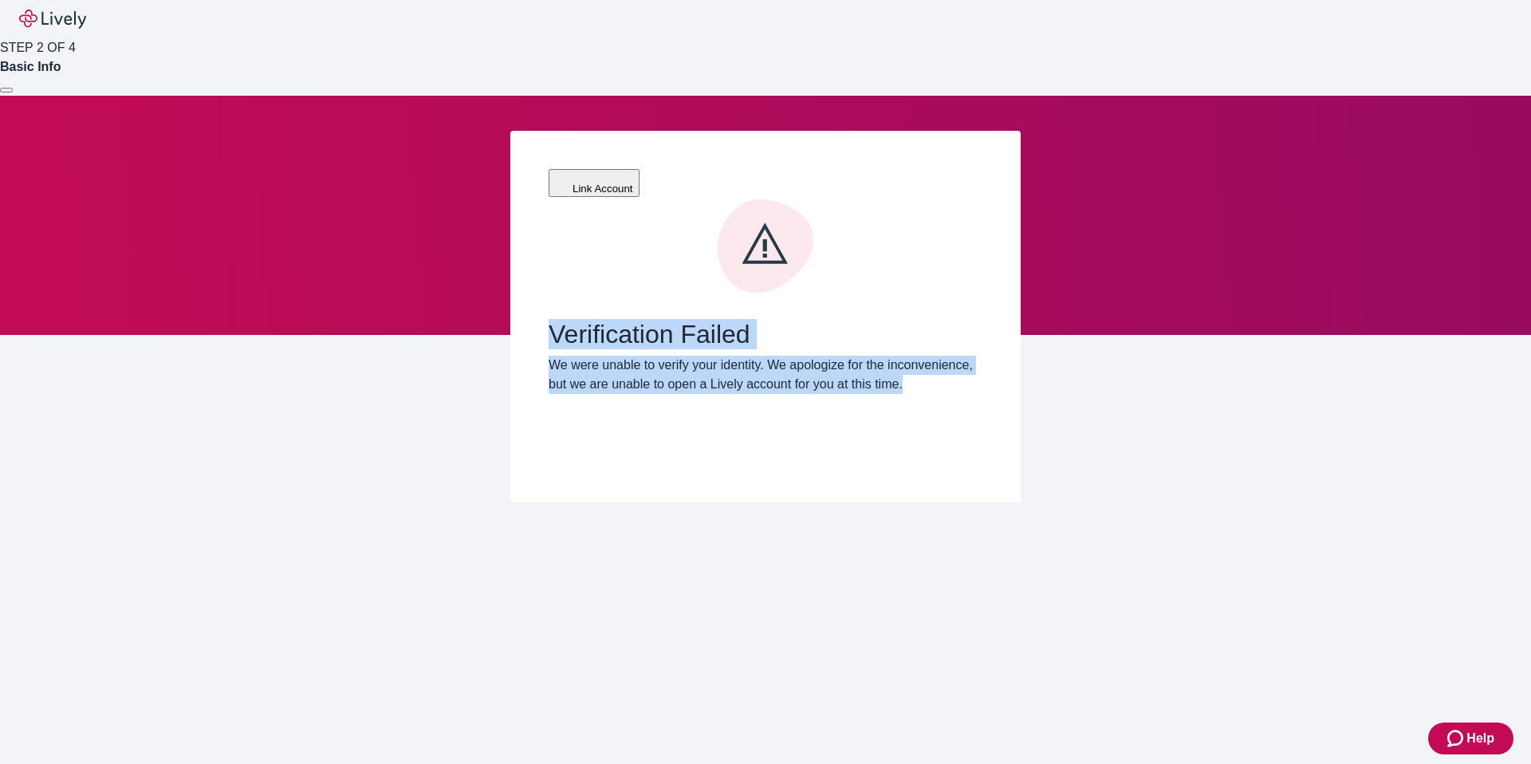
click at [540, 274] on div "Link Account Verification Failed We were unable to verify your identity. We apo…" at bounding box center [765, 317] width 510 height 372
click at [597, 349] on div "Verification Failed We were unable to verify your identity. We apologize for th…" at bounding box center [766, 356] width 434 height 75
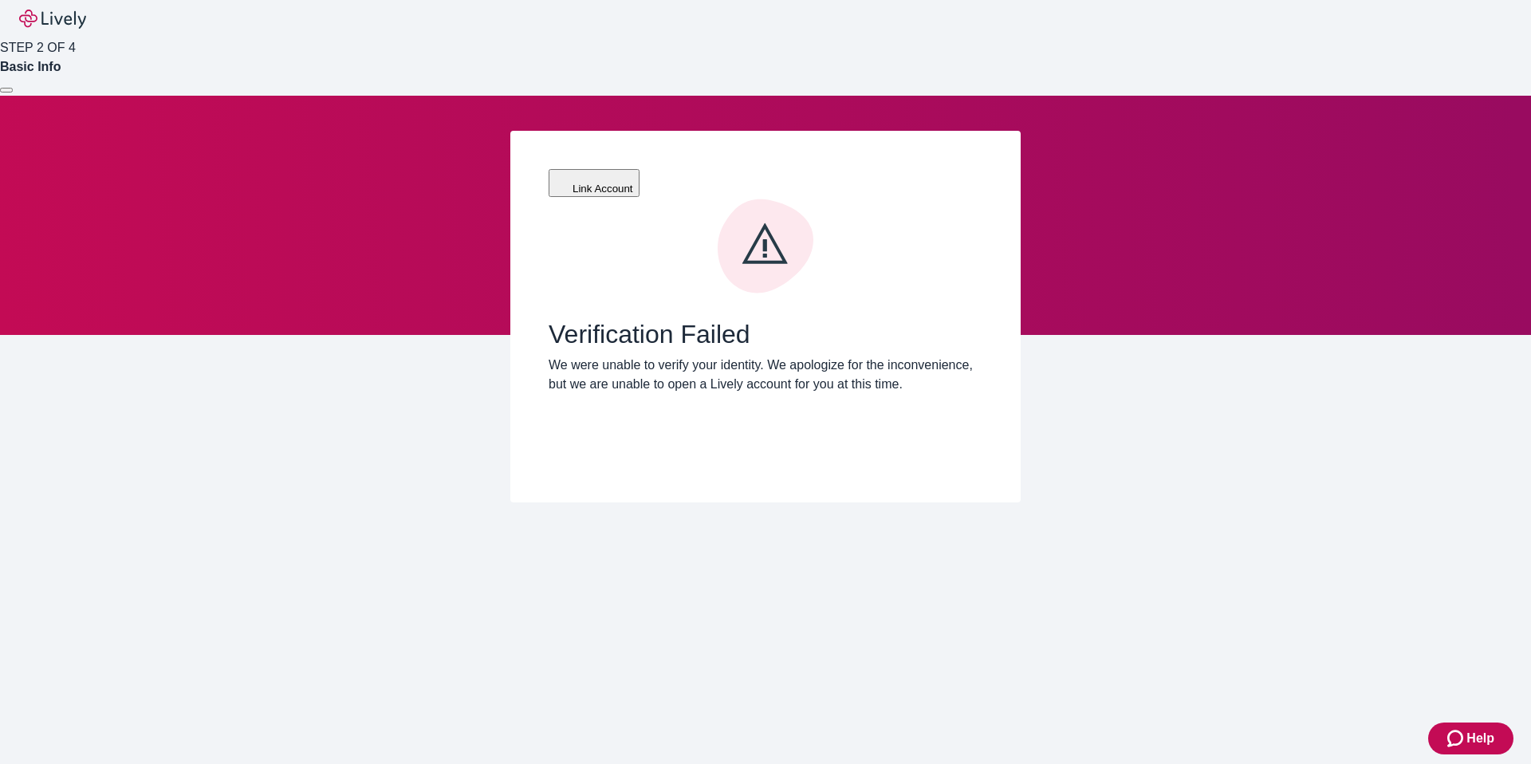
click at [606, 356] on p "We were unable to verify your identity. We apologize for the inconvenience, but…" at bounding box center [766, 375] width 434 height 38
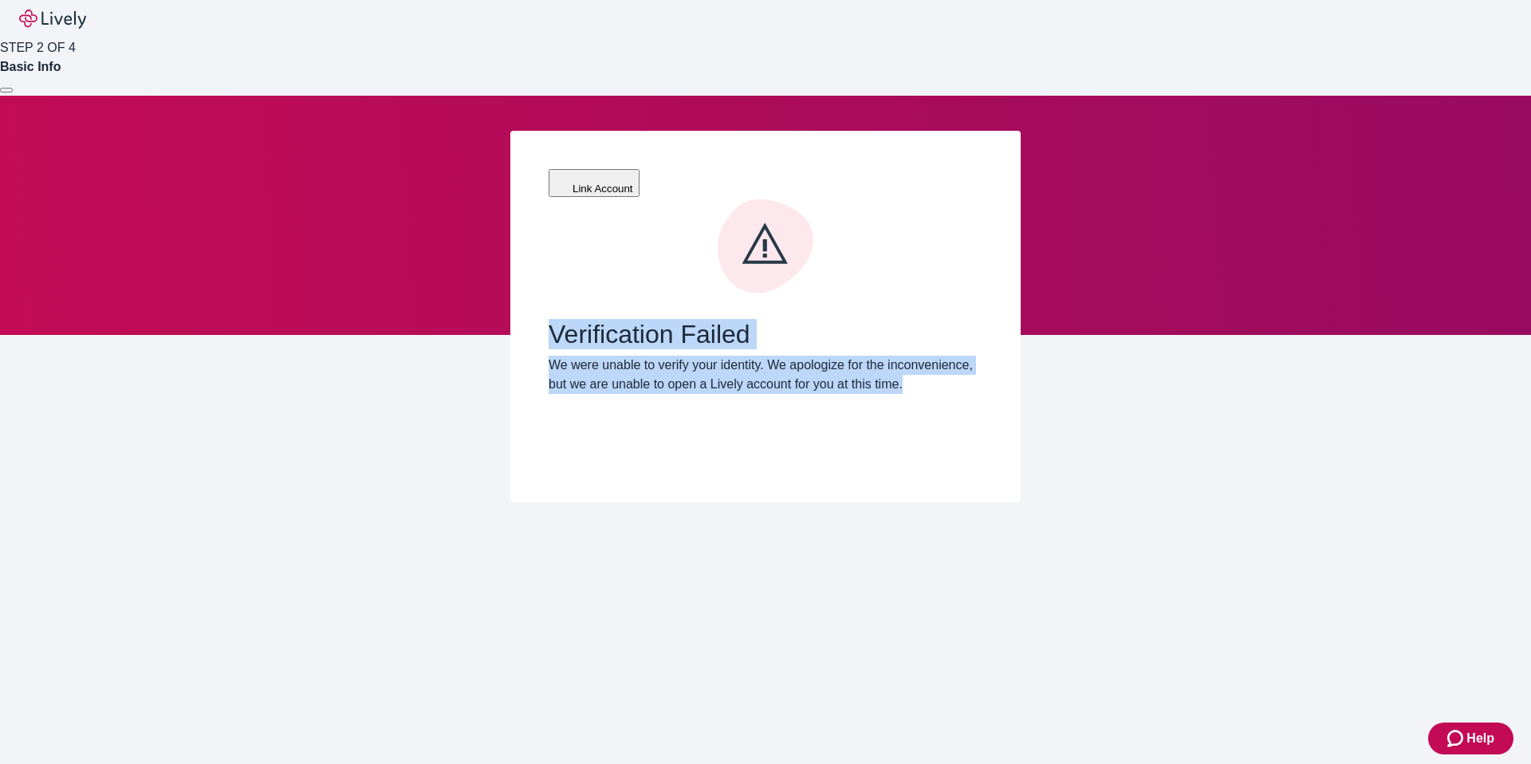
click at [544, 263] on div "Link Account Verification Failed We were unable to verify your identity. We apo…" at bounding box center [765, 317] width 510 height 372
click at [545, 264] on div "Link Account Verification Failed We were unable to verify your identity. We apo…" at bounding box center [765, 317] width 510 height 372
click at [597, 364] on div "Verification Failed We were unable to verify your identity. We apologize for th…" at bounding box center [766, 356] width 434 height 75
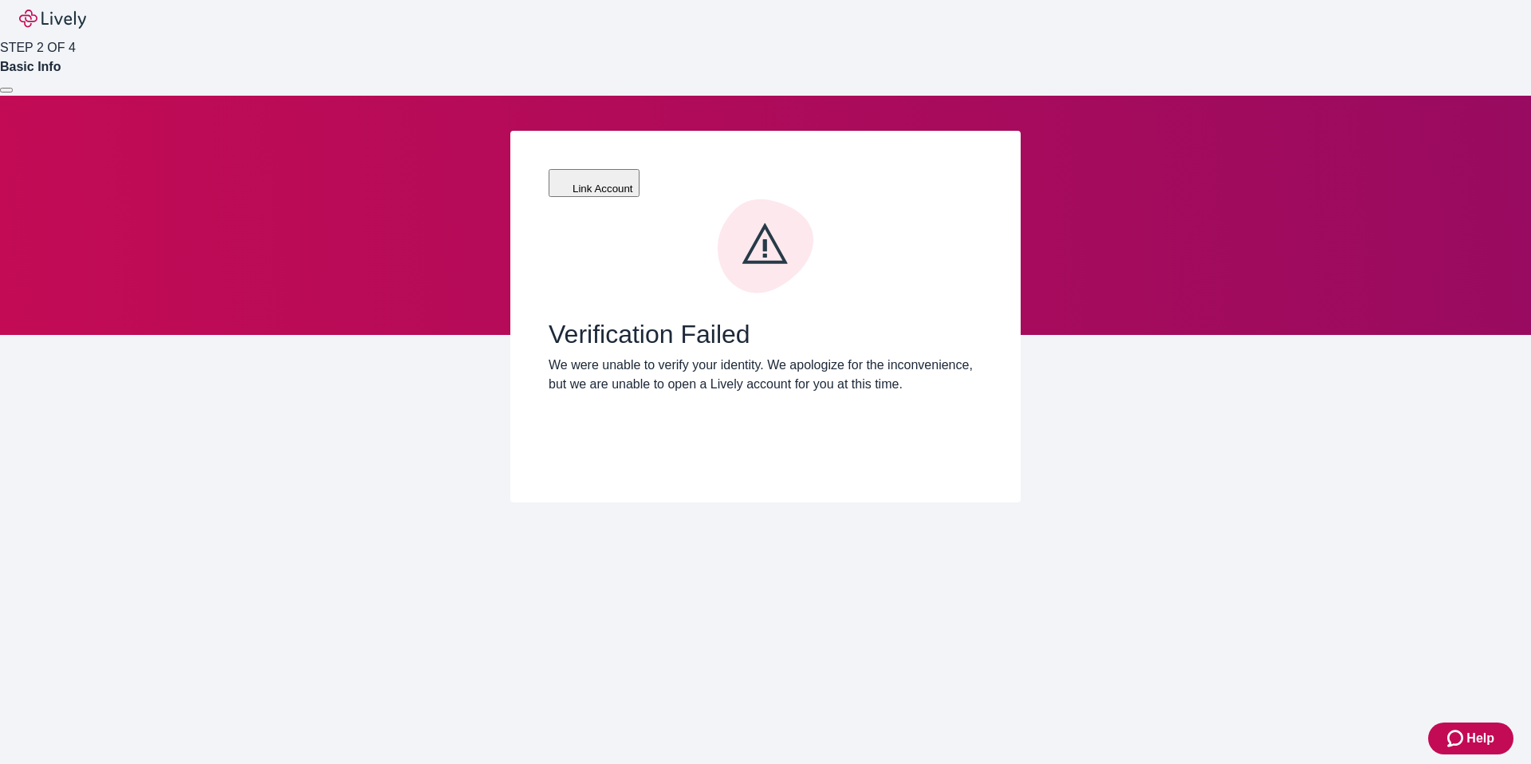
click at [615, 365] on p "We were unable to verify your identity. We apologize for the inconvenience, but…" at bounding box center [766, 375] width 434 height 38
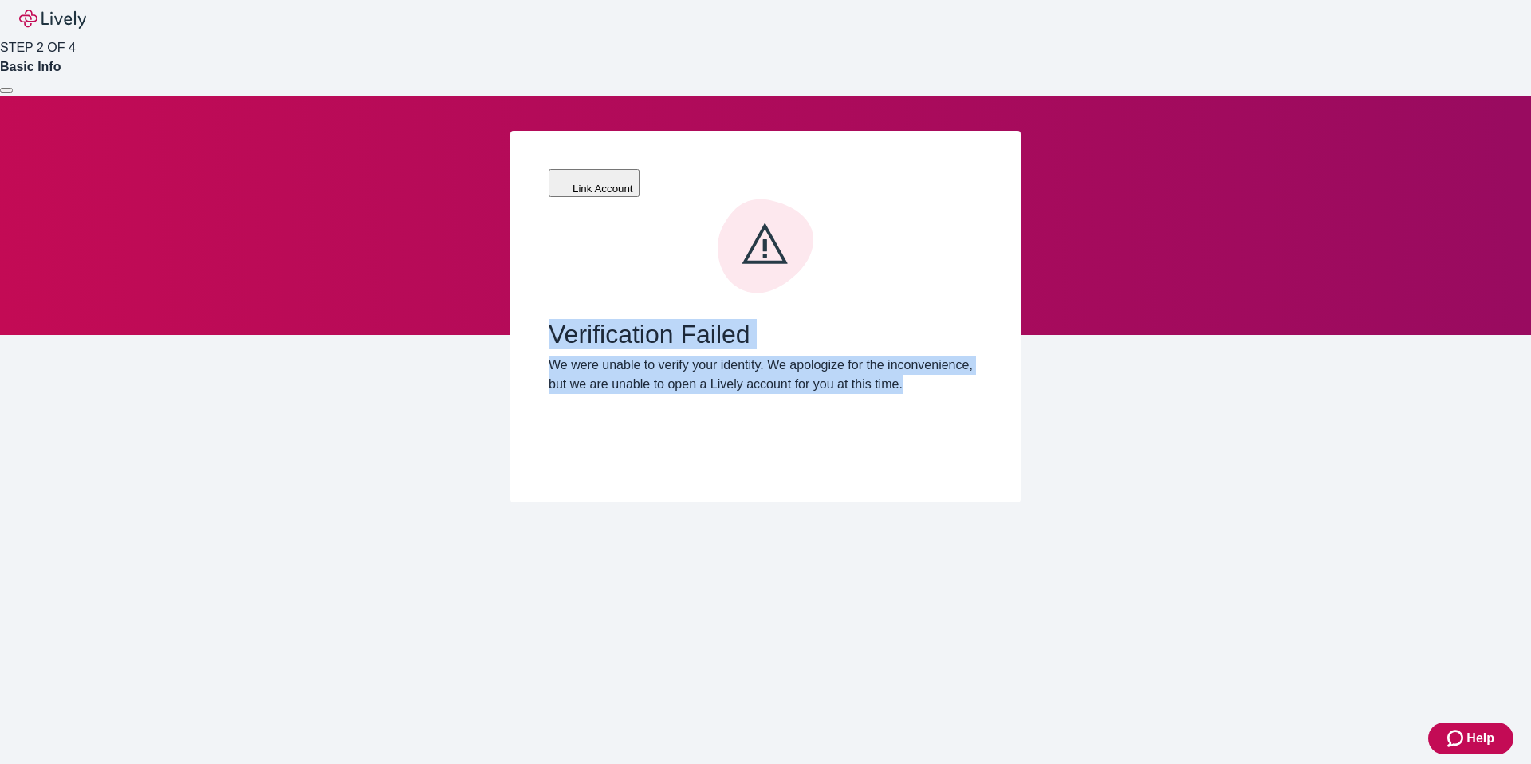
click at [554, 279] on div "Verification Failed We were unable to verify your identity. We apologize for th…" at bounding box center [766, 331] width 434 height 266
click at [554, 319] on span "Verification Failed" at bounding box center [766, 334] width 434 height 30
click at [594, 376] on div "Verification Failed We were unable to verify your identity. We apologize for th…" at bounding box center [766, 331] width 434 height 266
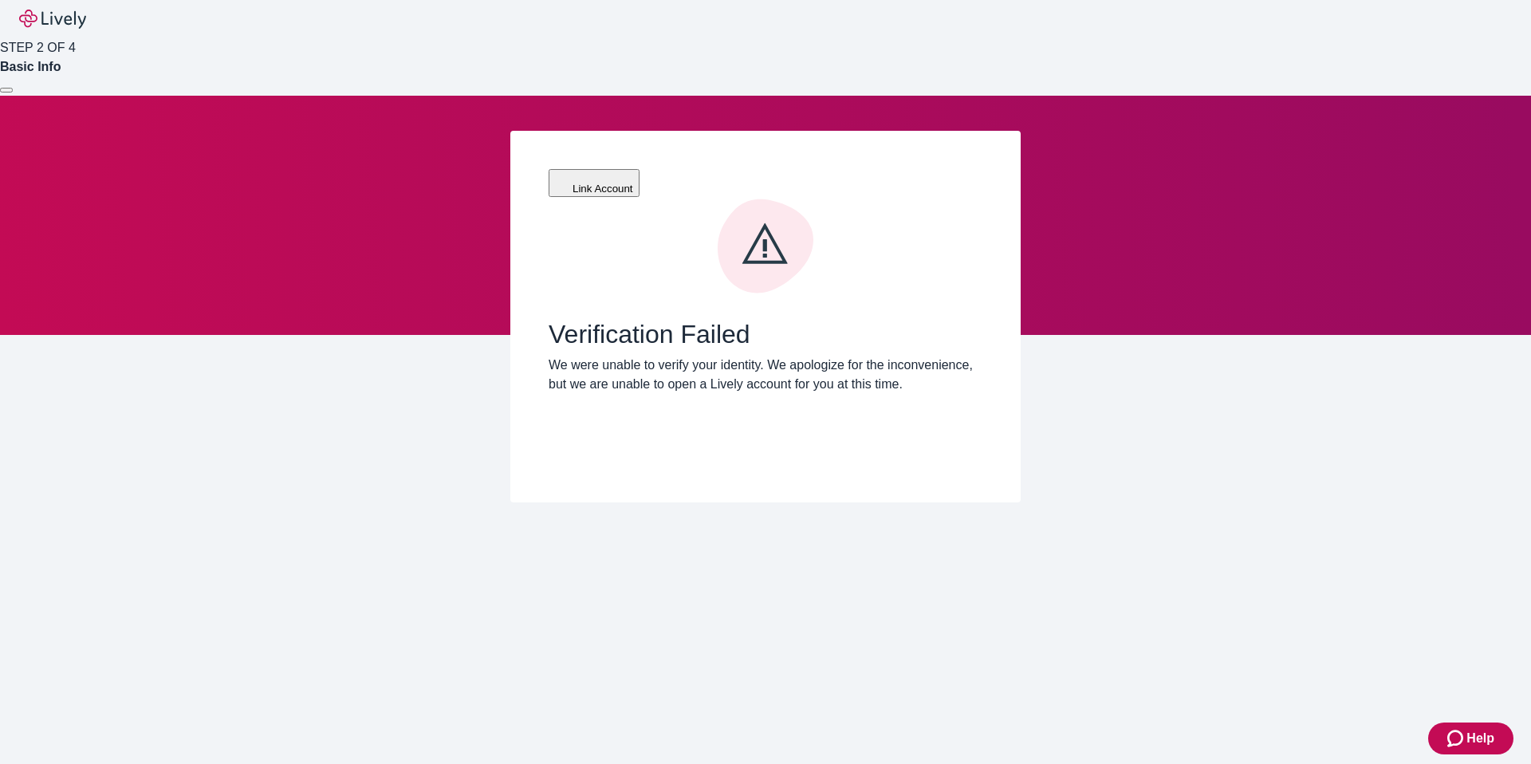
click at [598, 374] on div "Verification Failed We were unable to verify your identity. We apologize for th…" at bounding box center [766, 331] width 434 height 266
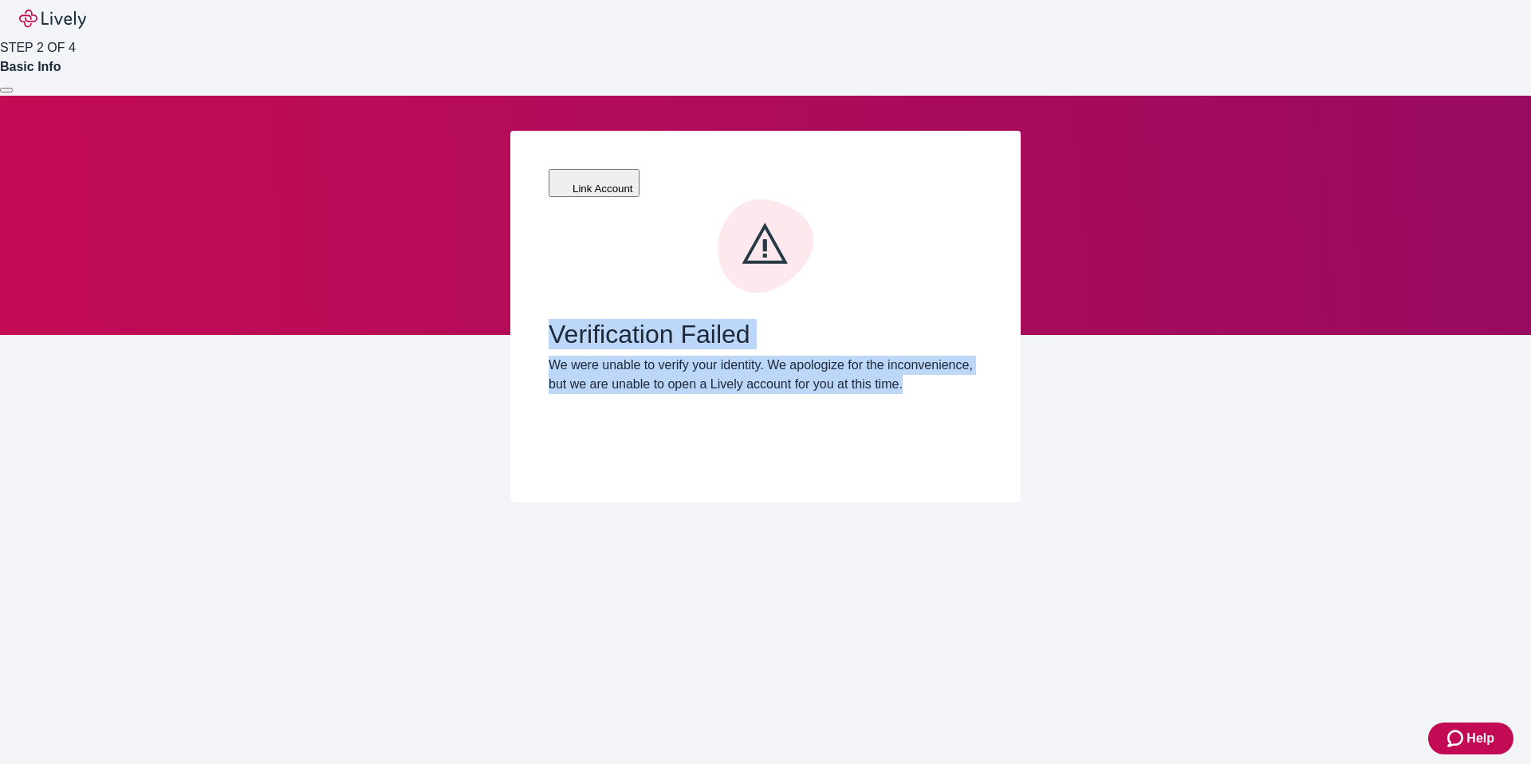
click at [547, 278] on div "Link Account Verification Failed We were unable to verify your identity. We apo…" at bounding box center [765, 317] width 510 height 372
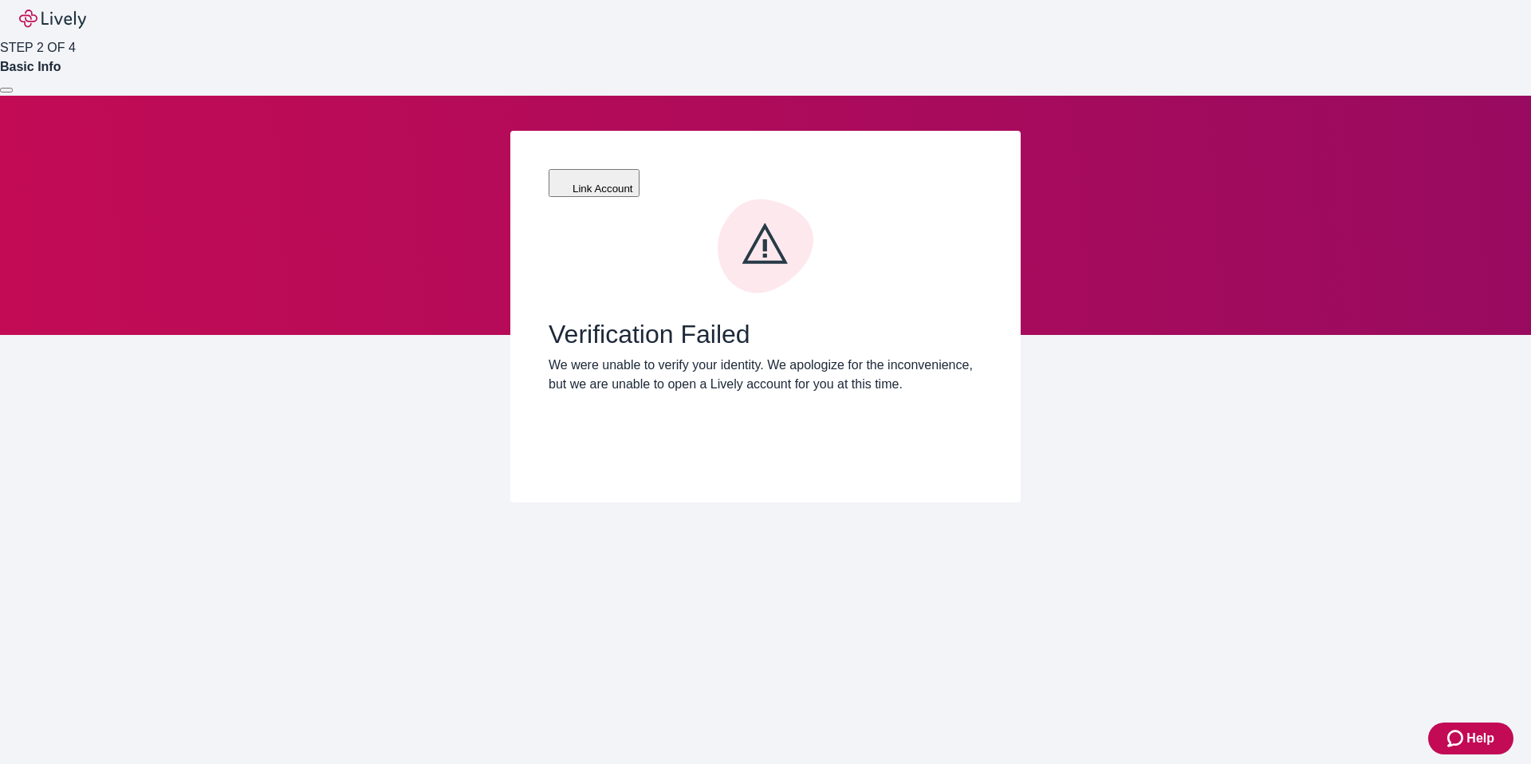
click at [6, 90] on div at bounding box center [6, 90] width 0 height 0
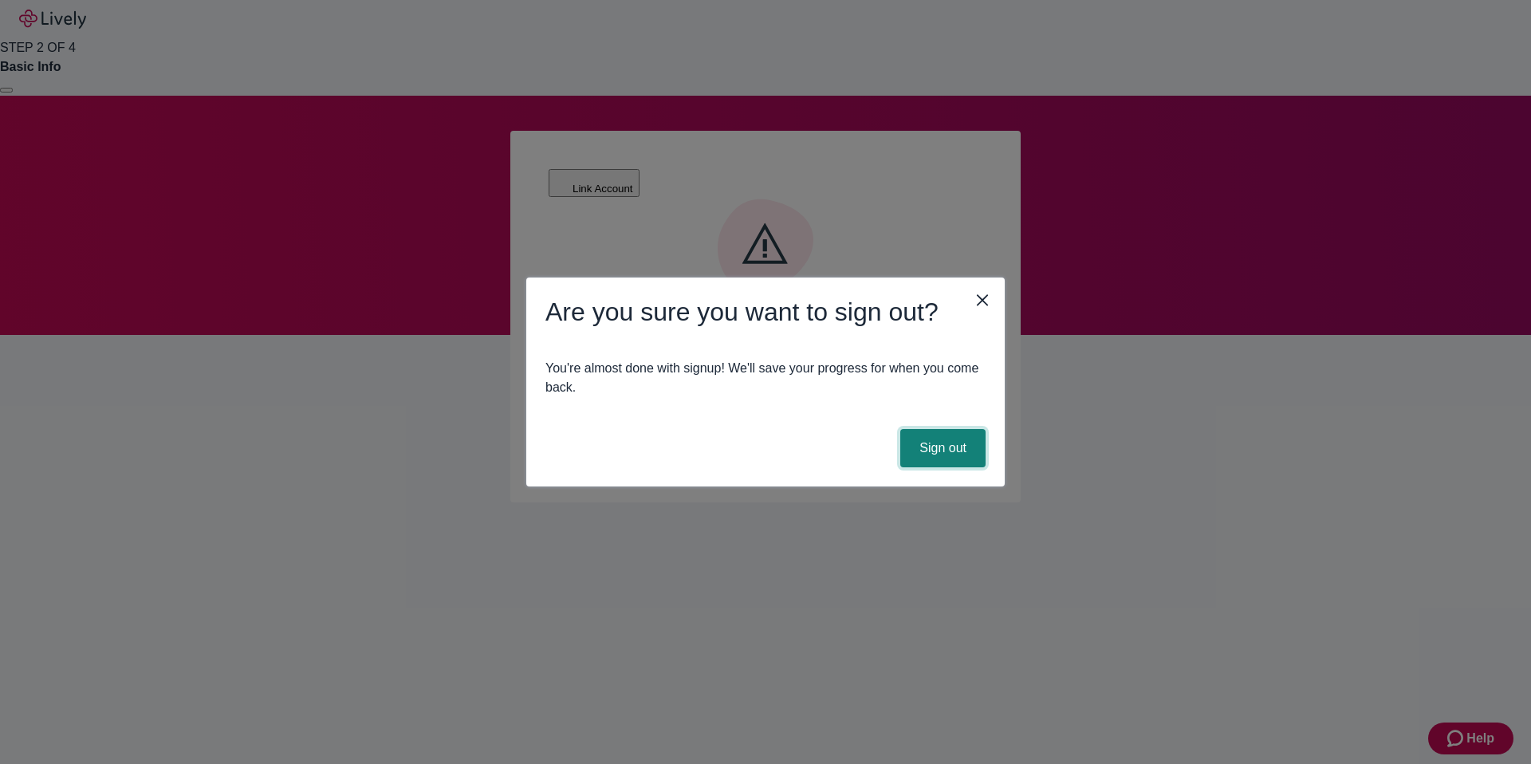
click at [911, 446] on button "Sign out" at bounding box center [943, 448] width 85 height 38
